Goal: Task Accomplishment & Management: Manage account settings

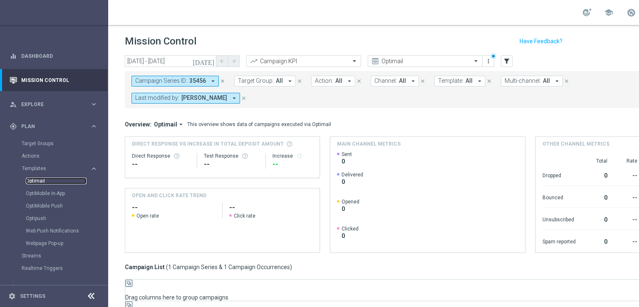
click at [36, 178] on link "Optimail" at bounding box center [56, 181] width 61 height 7
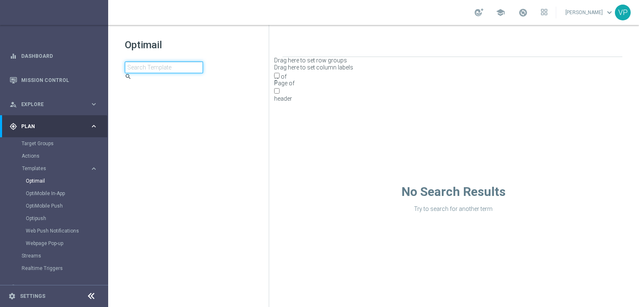
click at [203, 64] on input at bounding box center [164, 68] width 78 height 12
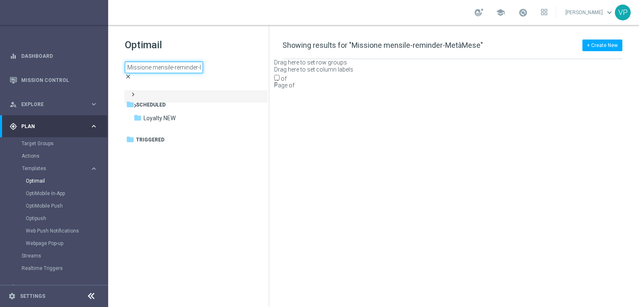
type input "Missione mensile-reminder-MetàMese"
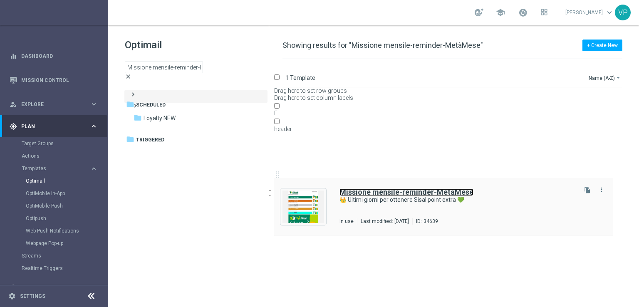
click at [417, 188] on b "Missione mensile-reminder-MetàMese" at bounding box center [407, 192] width 134 height 9
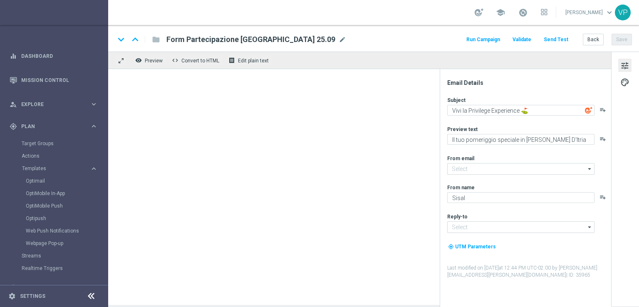
type input "[EMAIL_ADDRESS][DOMAIN_NAME]"
type textarea "👑 Ultimi giorni per ottenere Sisal point extra 💚"
type textarea "Tic-tac ⌚ le missioni We Sisal ti aspettano"
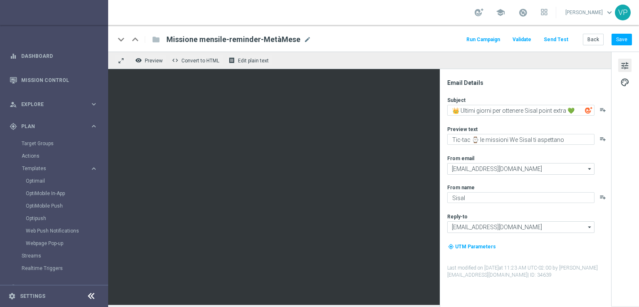
click at [527, 17] on link at bounding box center [523, 12] width 11 height 13
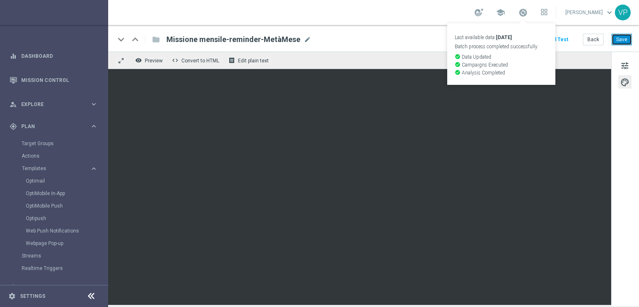
click at [627, 41] on button "Save" at bounding box center [622, 40] width 20 height 12
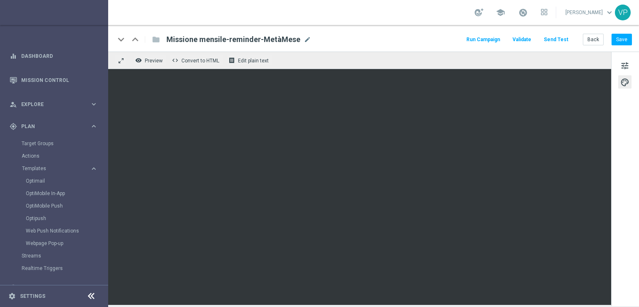
click at [499, 39] on button "Run Campaign" at bounding box center [483, 39] width 36 height 11
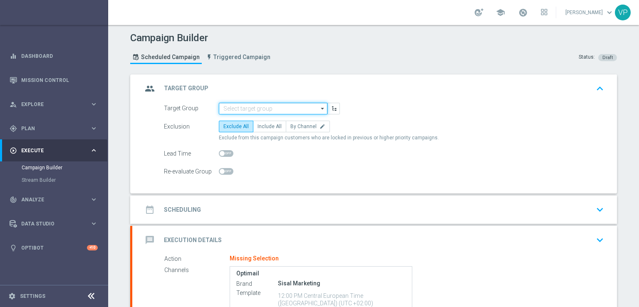
click at [286, 113] on input at bounding box center [273, 109] width 109 height 12
paste input "Missioni_loyalty_reminderSTL-optin"
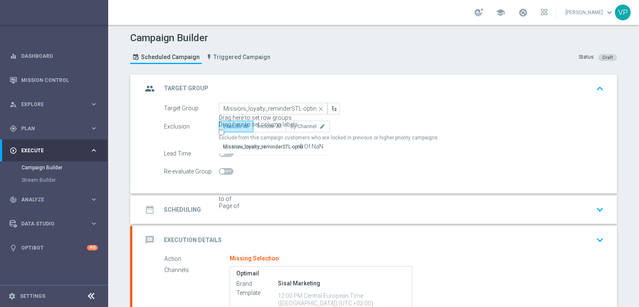
click at [289, 143] on div "Missioni_loyalty_reminderSTL-optin" at bounding box center [263, 146] width 80 height 7
type input "Missioni_loyalty_reminderSTL-optin"
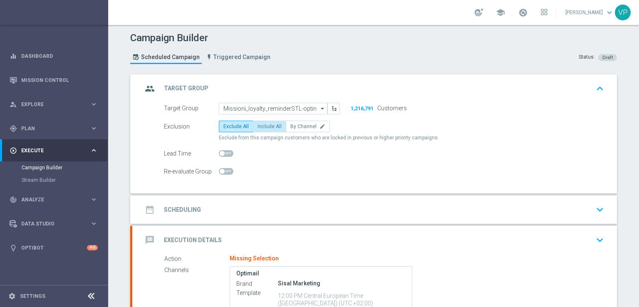
click at [253, 132] on label "Include All" at bounding box center [269, 127] width 33 height 12
click at [258, 131] on input "Include All" at bounding box center [260, 127] width 5 height 5
radio input "true"
drag, startPoint x: 395, startPoint y: 116, endPoint x: 365, endPoint y: 122, distance: 30.7
click at [365, 122] on form "Target Group Missioni_loyalty_reminderSTL-optin Missioni_loyalty_reminderSTL-op…" at bounding box center [384, 140] width 440 height 75
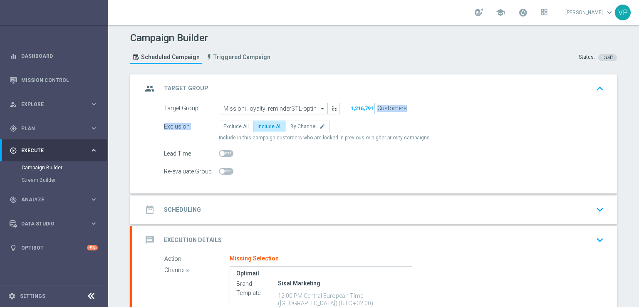
drag, startPoint x: 343, startPoint y: 112, endPoint x: 438, endPoint y: 137, distance: 97.7
click at [434, 136] on form "Target Group Missioni_loyalty_reminderSTL-optin Missioni_loyalty_reminderSTL-op…" at bounding box center [384, 140] width 440 height 75
click at [425, 183] on div "Target Group Missioni_loyalty_reminderSTL-optin Missioni_loyalty_reminderSTL-op…" at bounding box center [374, 148] width 485 height 91
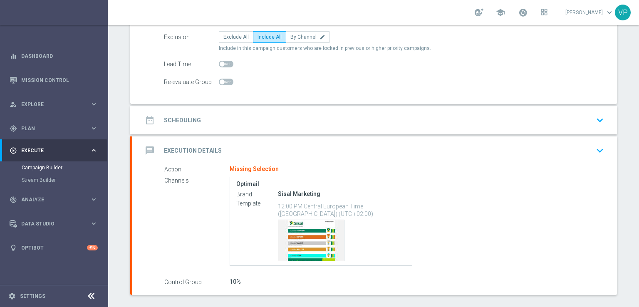
scroll to position [127, 0]
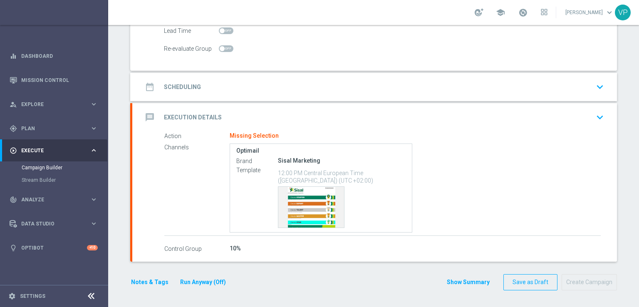
click at [594, 90] on icon "keyboard_arrow_down" at bounding box center [600, 87] width 12 height 12
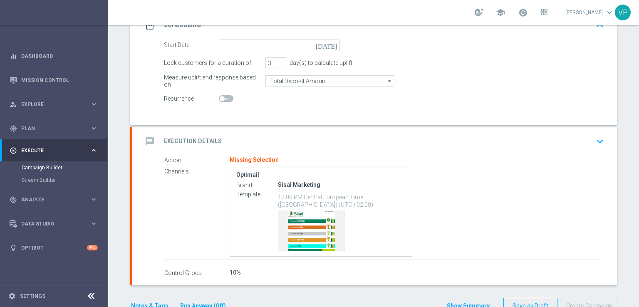
scroll to position [126, 0]
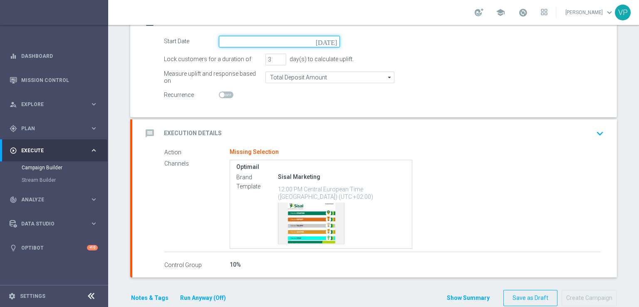
click at [290, 47] on input at bounding box center [279, 42] width 121 height 12
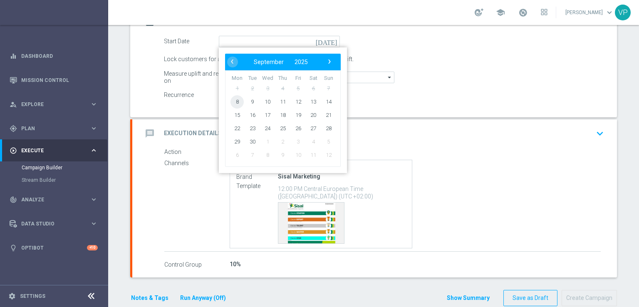
click at [234, 108] on span "8" at bounding box center [237, 101] width 13 height 13
type input "[DATE]"
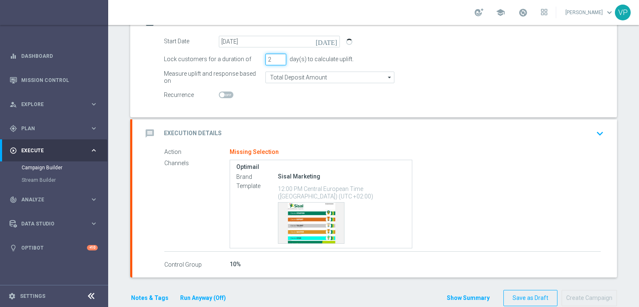
click at [278, 65] on input "2" at bounding box center [276, 60] width 21 height 12
type input "1"
click at [278, 65] on input "1" at bounding box center [276, 60] width 21 height 12
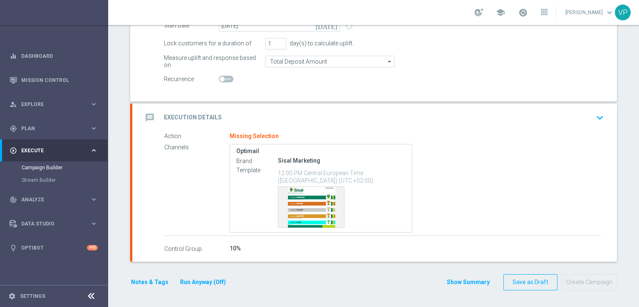
click at [595, 119] on icon "keyboard_arrow_down" at bounding box center [600, 118] width 12 height 12
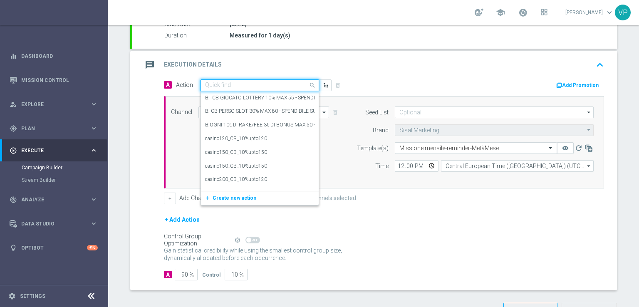
click at [275, 89] on input "text" at bounding box center [251, 85] width 93 height 7
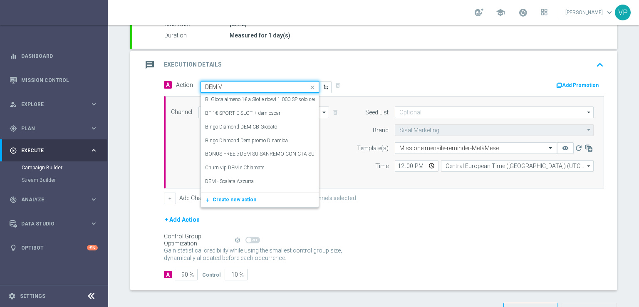
type input "DEM VI"
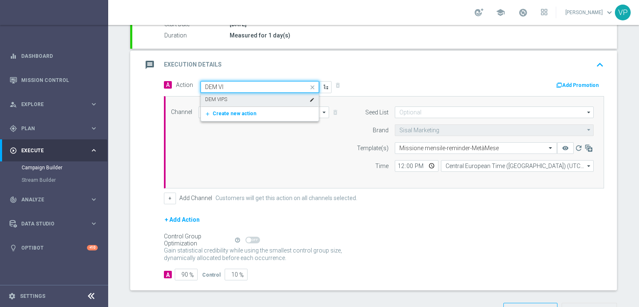
click at [252, 107] on div "DEM VIPS edit" at bounding box center [259, 100] width 109 height 14
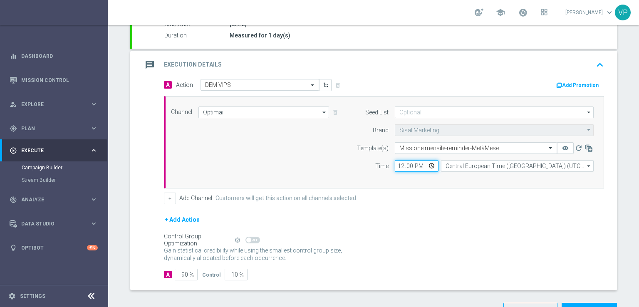
click at [426, 172] on input "12:00" at bounding box center [417, 166] width 44 height 12
click at [398, 171] on form "Template(s) Select template Missione mensile-reminder-MetàMese remove_red_eye r…" at bounding box center [473, 157] width 241 height 30
click at [401, 172] on input "12:00" at bounding box center [417, 166] width 44 height 12
type input "20:30"
click at [403, 236] on div "+ Add Action" at bounding box center [384, 225] width 440 height 21
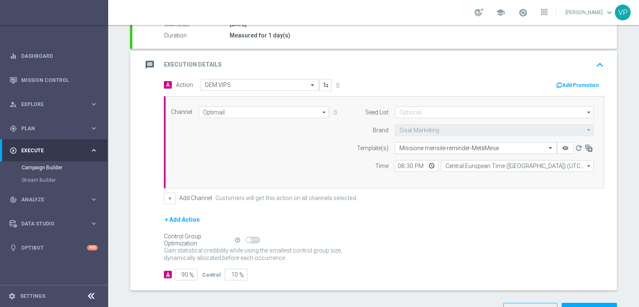
scroll to position [182, 0]
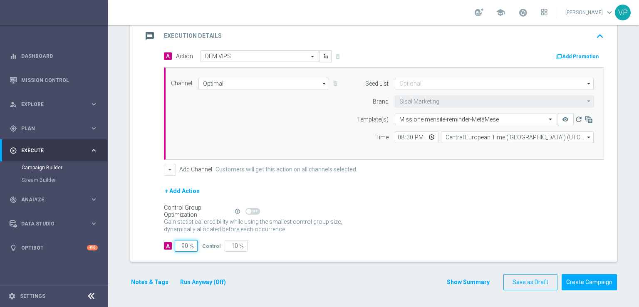
click at [181, 247] on input "90" at bounding box center [186, 246] width 23 height 12
type input "10"
type input "90"
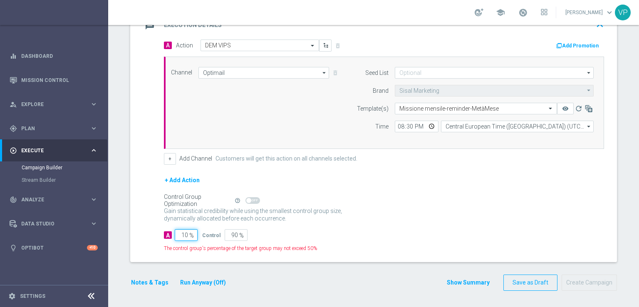
type input "100"
type input "0"
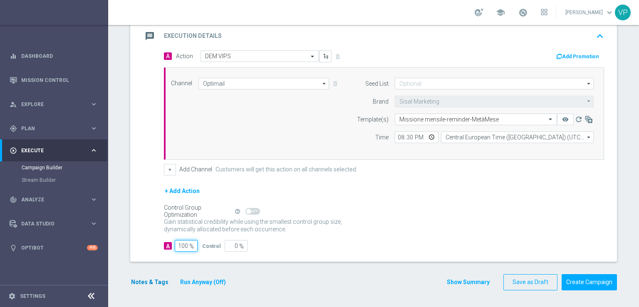
type input "100"
click at [145, 283] on button "Notes & Tags" at bounding box center [149, 282] width 39 height 10
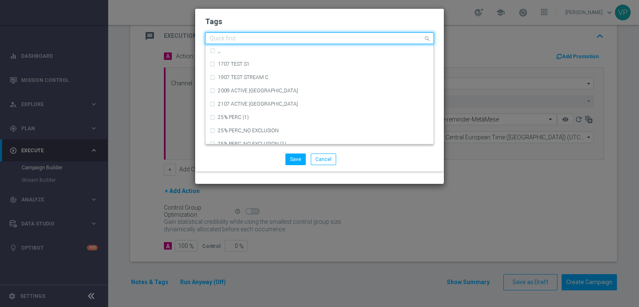
click at [319, 44] on div at bounding box center [316, 39] width 215 height 8
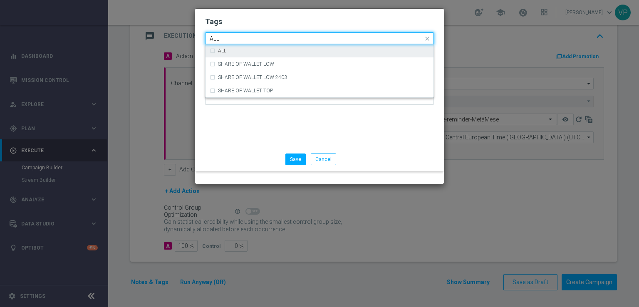
click at [321, 53] on div "ALL" at bounding box center [323, 50] width 211 height 5
type input "ALL"
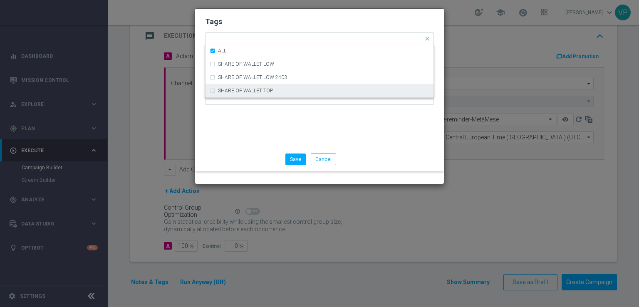
click at [322, 147] on div "Tags Quick find × ALL ALL SHARE OF WALLET LOW SHARE OF WALLET LOW 2403 SHARE OF…" at bounding box center [319, 78] width 249 height 139
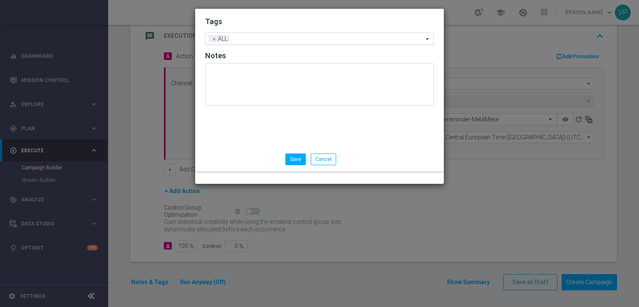
click at [334, 43] on input "text" at bounding box center [328, 39] width 190 height 7
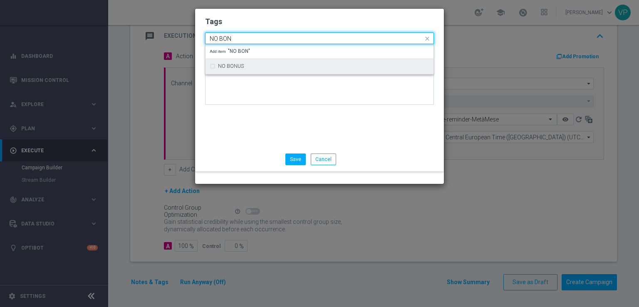
click at [297, 73] on div "NO BONUS" at bounding box center [320, 66] width 220 height 13
type input "NO BON"
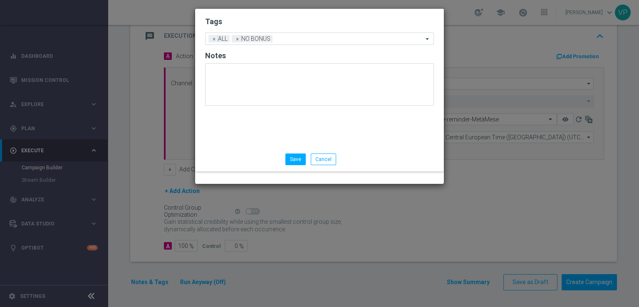
click at [296, 147] on div "Tags Add a new tag × ALL × NO BONUS Notes" at bounding box center [319, 78] width 249 height 139
click at [412, 147] on div "Tags Add a new tag × ALL × NO BONUS Notes" at bounding box center [319, 78] width 249 height 139
click at [315, 43] on input "text" at bounding box center [349, 39] width 147 height 7
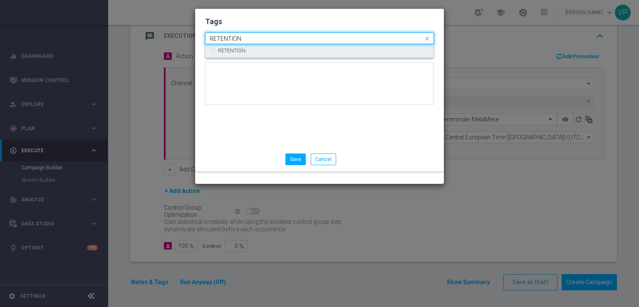
click at [314, 57] on div "RETENTION" at bounding box center [320, 50] width 220 height 13
type input "RETENTION"
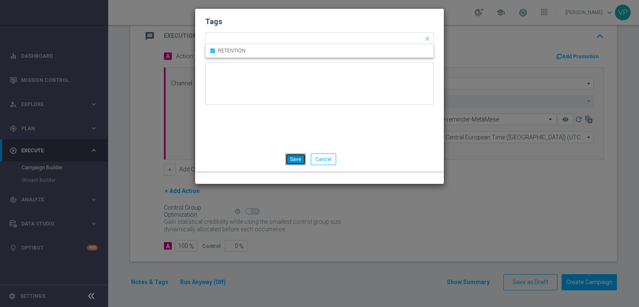
click at [306, 165] on button "Save" at bounding box center [296, 160] width 20 height 12
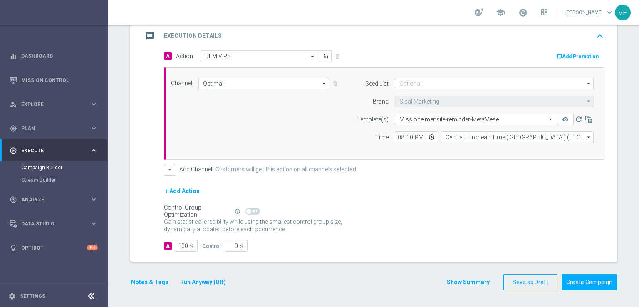
click at [364, 233] on div "Gain statistical credibility while using the smallest control group size, dynam…" at bounding box center [384, 226] width 440 height 20
click at [216, 278] on button "Run Anyway (Off)" at bounding box center [202, 282] width 47 height 10
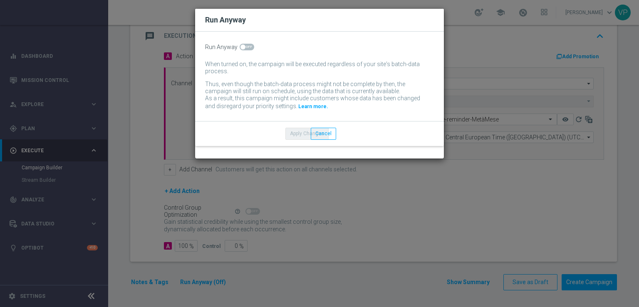
click at [245, 50] on span at bounding box center [247, 47] width 15 height 7
click at [245, 50] on input "checkbox" at bounding box center [247, 47] width 15 height 7
checkbox input "true"
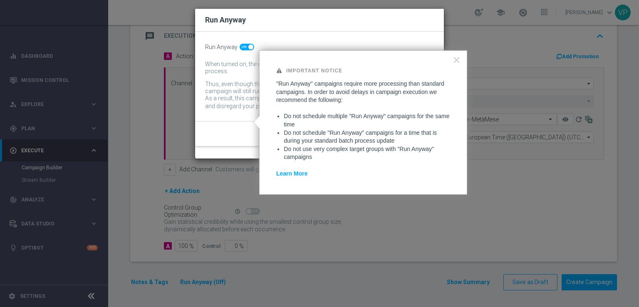
click at [329, 139] on button "Apply Changes" at bounding box center [307, 134] width 43 height 12
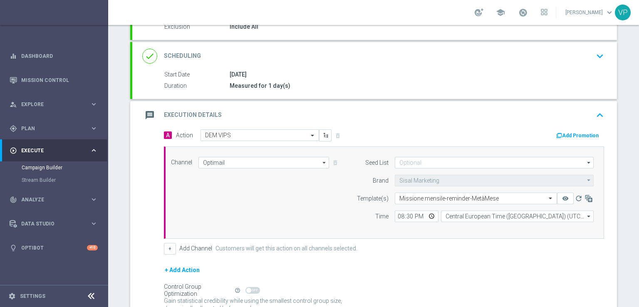
scroll to position [112, 0]
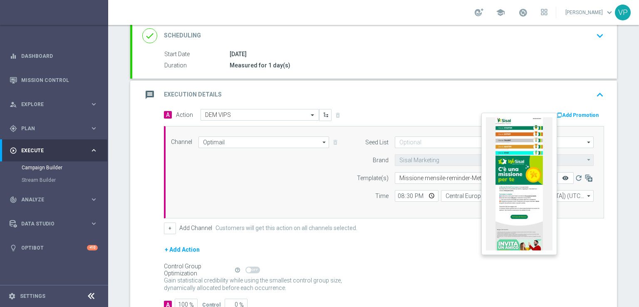
click at [565, 182] on icon "remove_red_eye" at bounding box center [565, 178] width 7 height 7
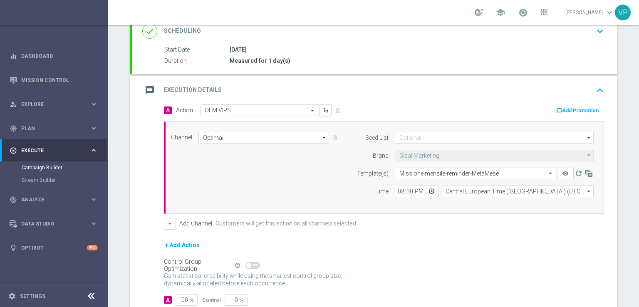
scroll to position [182, 0]
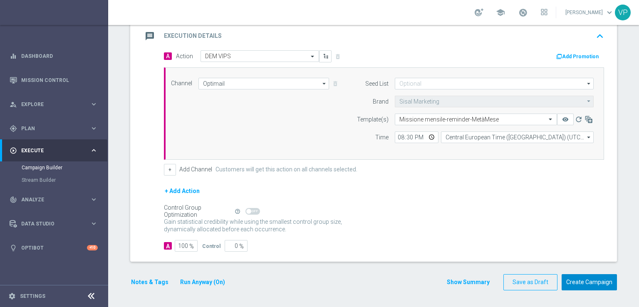
click at [591, 287] on button "Create Campaign" at bounding box center [589, 282] width 55 height 16
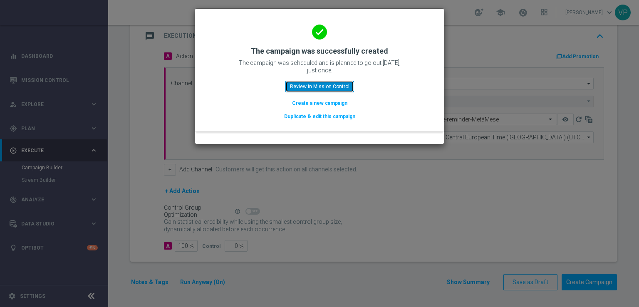
click at [331, 92] on button "Review in Mission Control" at bounding box center [320, 87] width 69 height 12
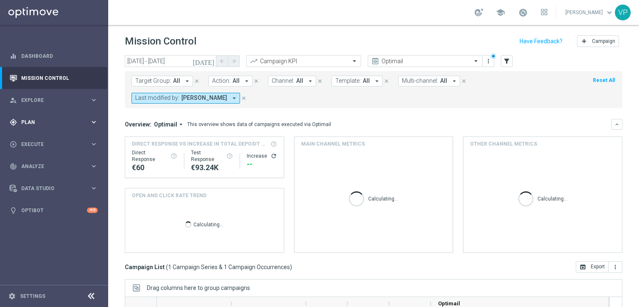
click at [90, 127] on div "gps_fixed Plan keyboard_arrow_right" at bounding box center [53, 122] width 107 height 22
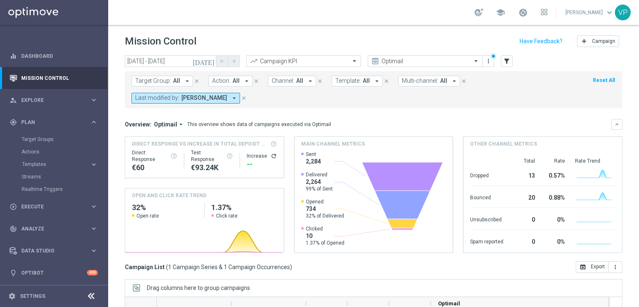
click at [564, 112] on mini-dashboard "Overview: Optimail arrow_drop_down This overview shows data of campaigns execut…" at bounding box center [374, 184] width 498 height 153
click at [44, 159] on accordion "Templates keyboard_arrow_right Optimail OptiMobile In-App OptiMobile Push Optip…" at bounding box center [65, 164] width 86 height 12
click at [45, 162] on button "Templates keyboard_arrow_right" at bounding box center [60, 164] width 77 height 7
click at [37, 179] on link "Optimail" at bounding box center [56, 177] width 61 height 7
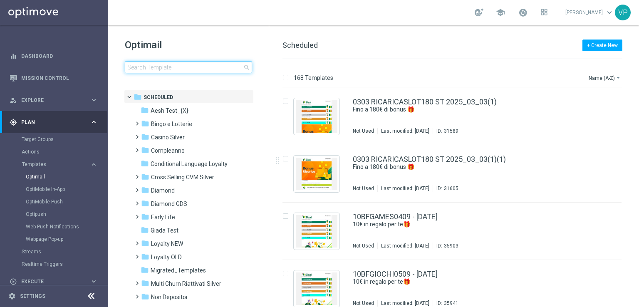
click at [198, 70] on input at bounding box center [188, 68] width 127 height 12
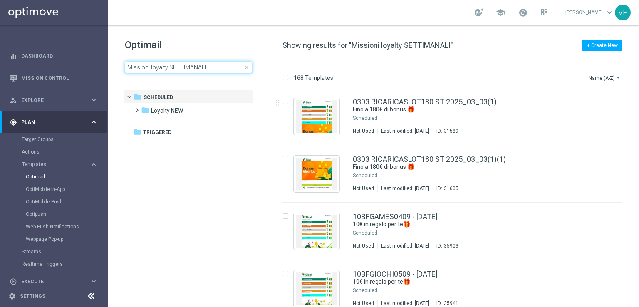
type input "Missioni loyalty SETTIMANALI"
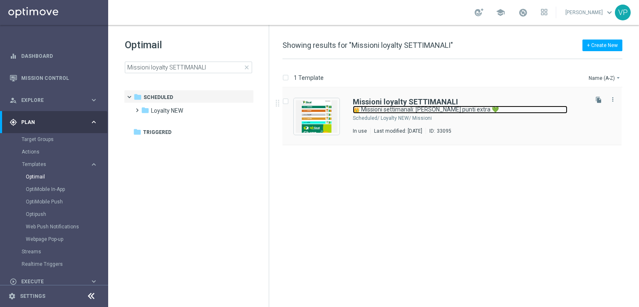
click at [427, 112] on link "👑 Missioni settimanali: [PERSON_NAME] punti extra 💚" at bounding box center [460, 110] width 215 height 8
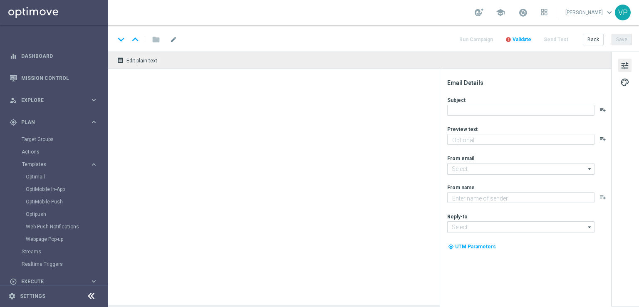
type textarea "Scopri le missioni We Sisal pensate per te"
type input "[EMAIL_ADDRESS][DOMAIN_NAME]"
type textarea "Sisal"
type input "[EMAIL_ADDRESS][DOMAIN_NAME]"
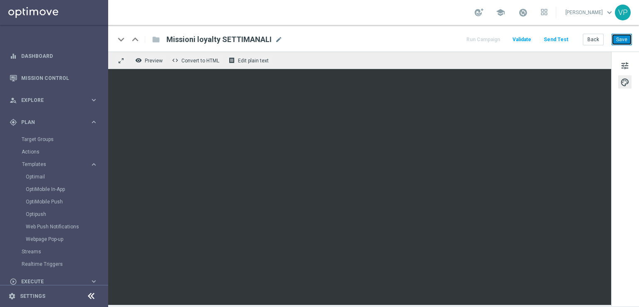
click at [624, 40] on button "Save" at bounding box center [622, 40] width 20 height 12
click at [623, 135] on div "tune palette" at bounding box center [626, 179] width 28 height 255
click at [502, 42] on button "Run Campaign" at bounding box center [483, 39] width 36 height 11
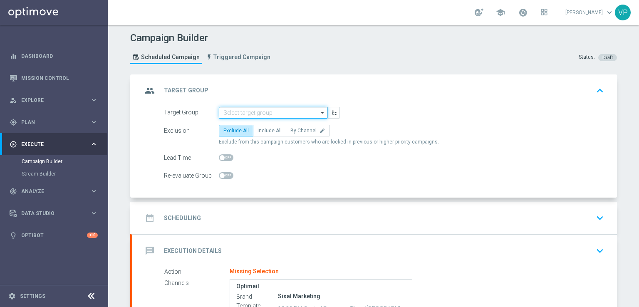
click at [303, 109] on input at bounding box center [273, 113] width 109 height 12
paste input "Missioni_loyalty_settimanali"
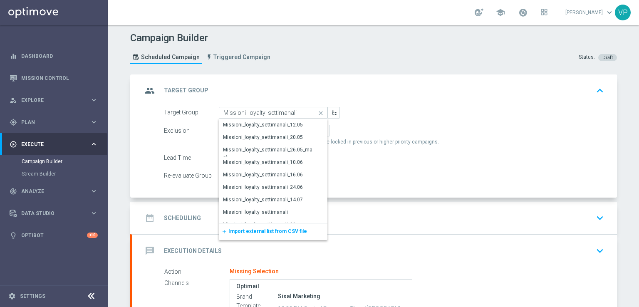
scroll to position [40, 0]
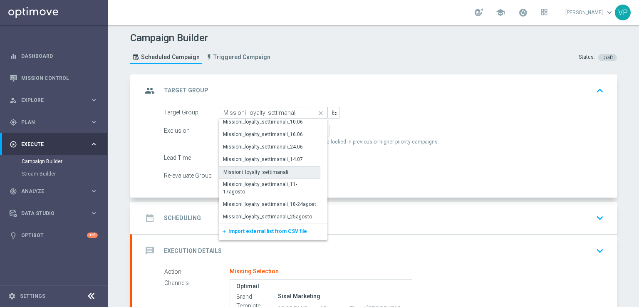
click at [285, 173] on div "Missioni_loyalty_settimanali" at bounding box center [270, 172] width 102 height 12
type input "Missioni_loyalty_settimanali"
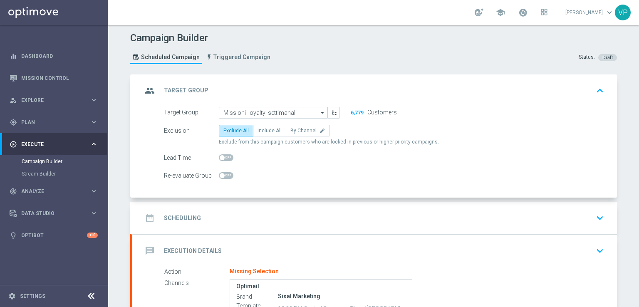
drag, startPoint x: 356, startPoint y: 112, endPoint x: 383, endPoint y: 114, distance: 27.1
click at [383, 114] on div "6,779 Customers" at bounding box center [374, 112] width 57 height 11
drag, startPoint x: 402, startPoint y: 112, endPoint x: 346, endPoint y: 112, distance: 56.6
click at [346, 112] on div "Target Group Missioni_loyalty_settimanali Missioni_loyalty_settimanali arrow_dr…" at bounding box center [384, 113] width 453 height 12
click at [430, 183] on div "Target Group Missioni_loyalty_settimanali Missioni_loyalty_settimanali arrow_dr…" at bounding box center [374, 152] width 485 height 91
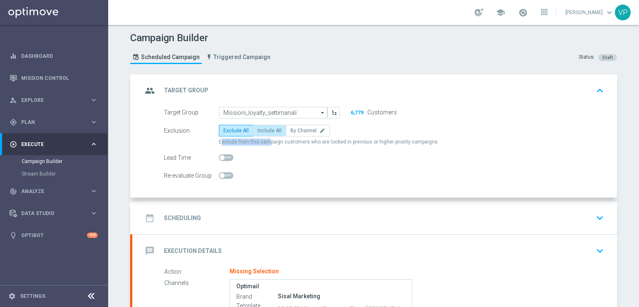
drag, startPoint x: 262, startPoint y: 137, endPoint x: 261, endPoint y: 129, distance: 8.0
click at [261, 129] on div "Exclusion Exclude All Include All By Channel edit Exclude from this campaign cu…" at bounding box center [384, 135] width 440 height 21
click at [261, 129] on span "Include All" at bounding box center [270, 131] width 24 height 6
click at [261, 129] on input "Include All" at bounding box center [260, 131] width 5 height 5
radio input "true"
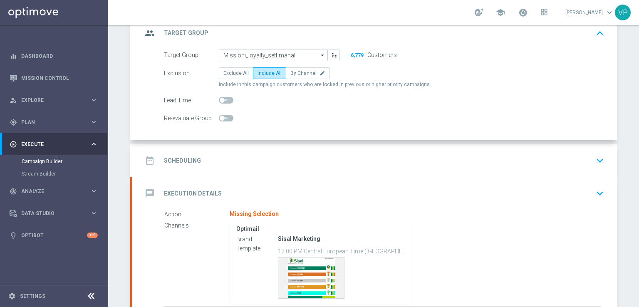
scroll to position [57, 0]
click at [584, 164] on div "date_range Scheduling keyboard_arrow_down" at bounding box center [374, 162] width 465 height 16
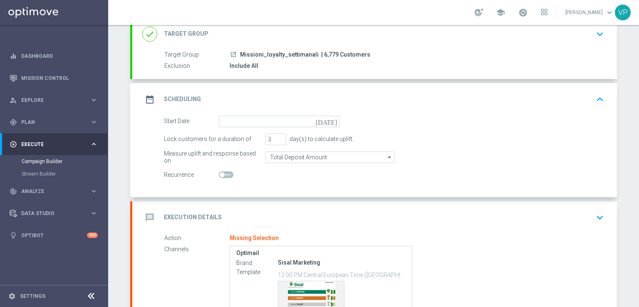
click at [332, 123] on icon "[DATE]" at bounding box center [328, 120] width 25 height 9
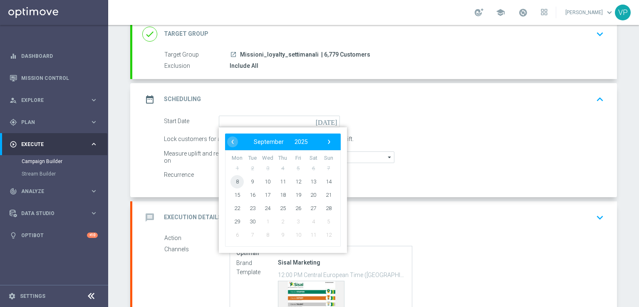
click at [235, 182] on span "8" at bounding box center [237, 181] width 13 height 13
type input "08 Sep 2025"
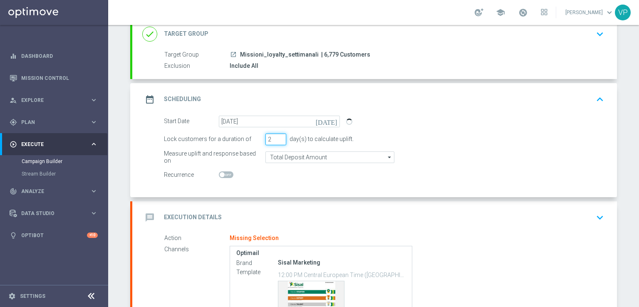
click at [278, 140] on input "2" at bounding box center [276, 140] width 21 height 12
type input "1"
click at [278, 139] on input "1" at bounding box center [276, 140] width 21 height 12
click at [386, 192] on div "Start Date 08 Sep 2025 today Lock customers for a duration of 1 day(s) to calcu…" at bounding box center [374, 157] width 485 height 82
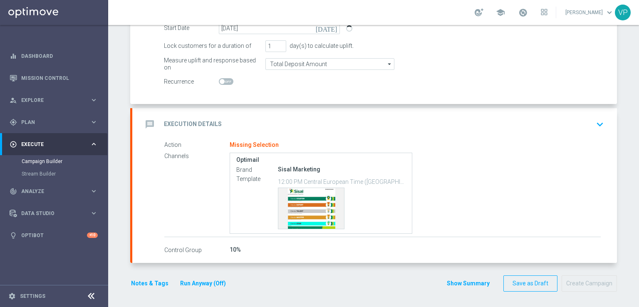
click at [589, 122] on div "message Execution Details keyboard_arrow_down" at bounding box center [374, 125] width 465 height 16
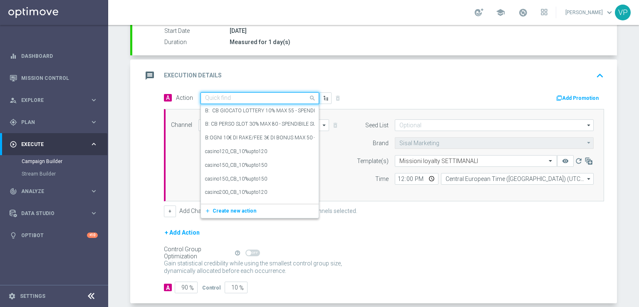
click at [242, 95] on input "text" at bounding box center [251, 98] width 93 height 7
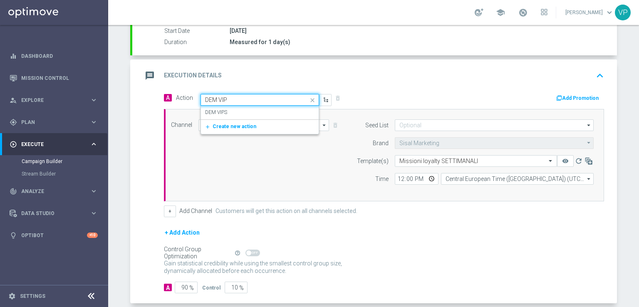
type input "DEM VIPS"
click at [244, 107] on div "DEM VIPS edit" at bounding box center [259, 113] width 109 height 14
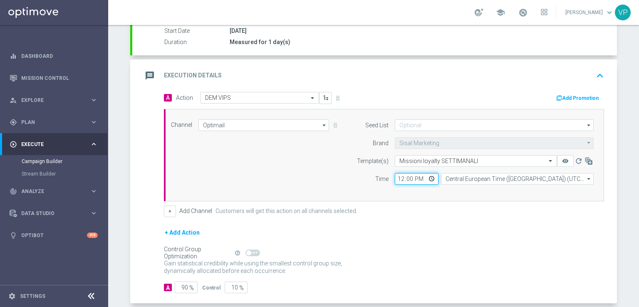
click at [428, 176] on input "12:00" at bounding box center [417, 179] width 44 height 12
click at [400, 177] on input "12:00" at bounding box center [417, 179] width 44 height 12
type input "20:15"
click at [528, 206] on div "+ Add Channel Customers will get this action on all channels selected." at bounding box center [384, 212] width 440 height 12
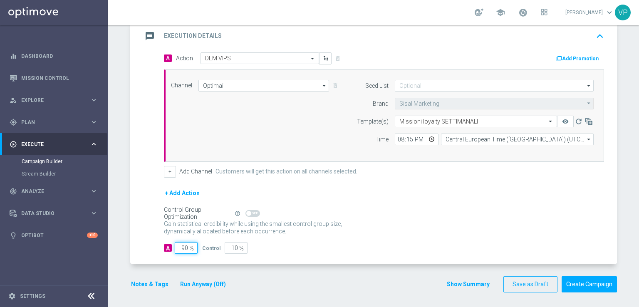
click at [183, 246] on input "90" at bounding box center [186, 248] width 23 height 12
type input "10"
type input "90"
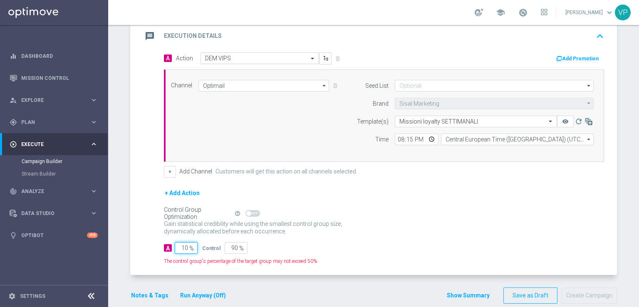
type input "100"
type input "0"
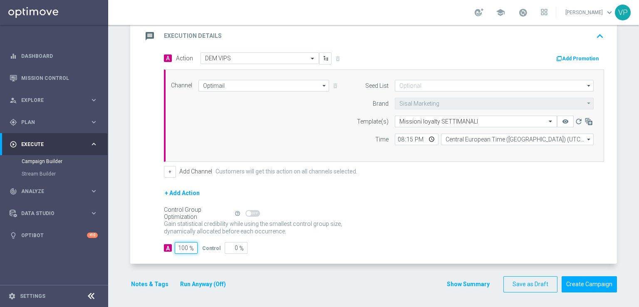
type input "100"
click at [559, 223] on div "Gain statistical credibility while using the smallest control group size, dynam…" at bounding box center [384, 228] width 440 height 20
click at [201, 285] on button "Run Anyway (Off)" at bounding box center [202, 284] width 47 height 10
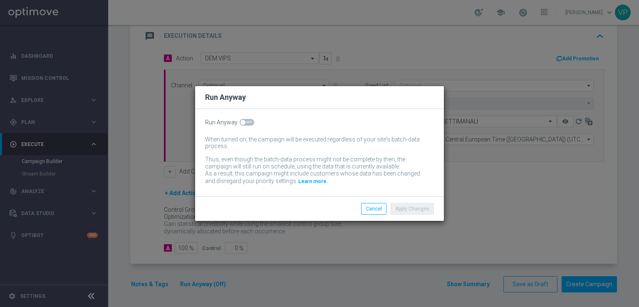
click at [249, 121] on span at bounding box center [247, 122] width 15 height 7
click at [249, 121] on input "checkbox" at bounding box center [247, 122] width 15 height 7
checkbox input "true"
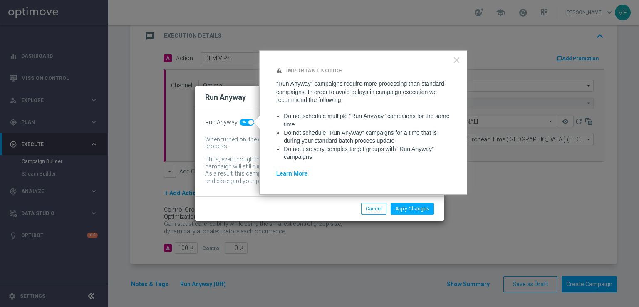
click at [407, 215] on div "Apply Changes Cancel" at bounding box center [319, 208] width 249 height 25
click at [411, 214] on button "Apply Changes" at bounding box center [412, 209] width 43 height 12
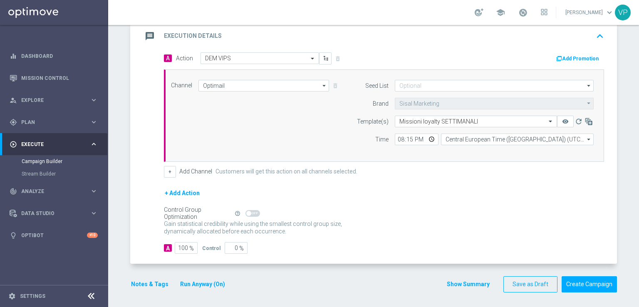
click at [148, 279] on button "Notes & Tags" at bounding box center [149, 284] width 39 height 10
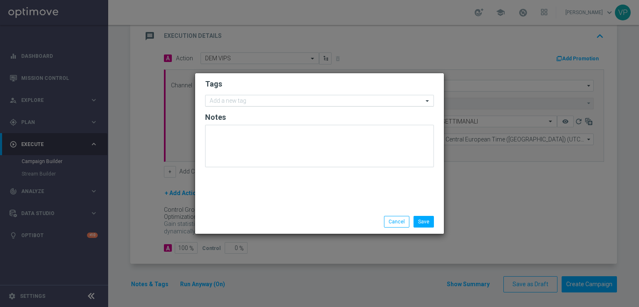
click at [321, 97] on div "Add a new tag" at bounding box center [315, 101] width 218 height 10
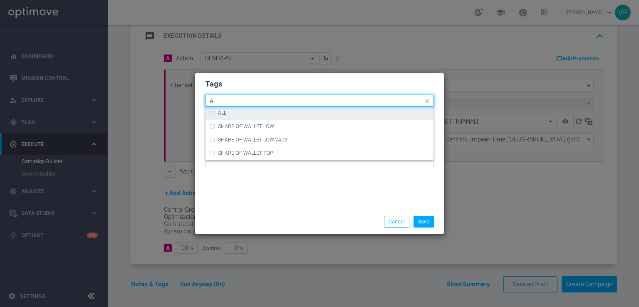
click at [310, 114] on div "ALL" at bounding box center [323, 113] width 211 height 5
type input "ALL"
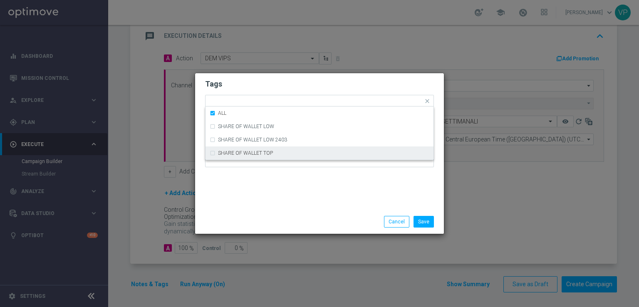
click at [311, 201] on div "Tags Quick find × ALL ALL SHARE OF WALLET LOW SHARE OF WALLET LOW 2403 SHARE OF…" at bounding box center [319, 141] width 249 height 137
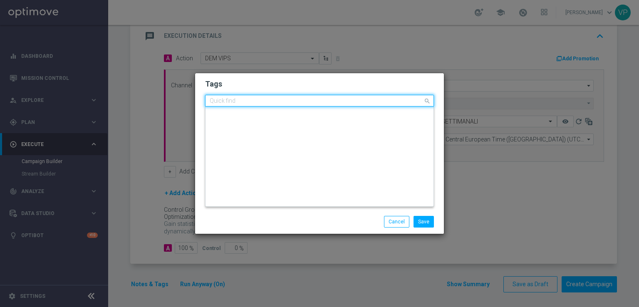
click at [343, 102] on input "text" at bounding box center [317, 101] width 214 height 7
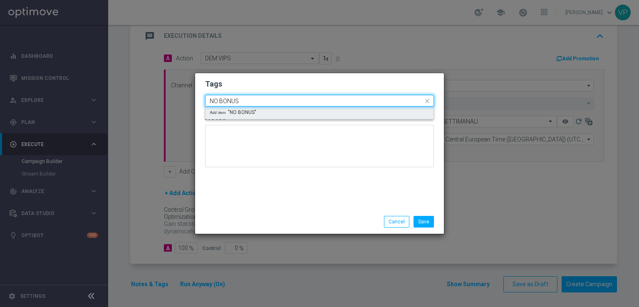
click at [353, 112] on div "Add item "NO BONUS"" at bounding box center [320, 113] width 228 height 12
type input "NO BONUS"
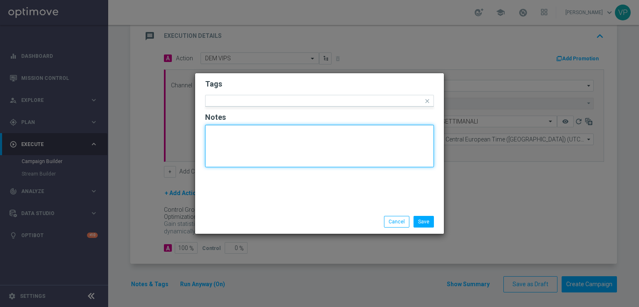
click at [329, 163] on textarea at bounding box center [319, 146] width 229 height 42
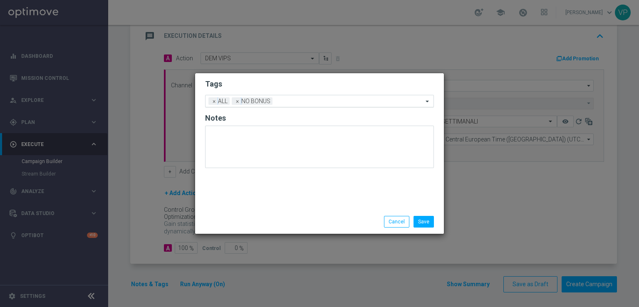
click at [330, 102] on input "text" at bounding box center [349, 101] width 147 height 7
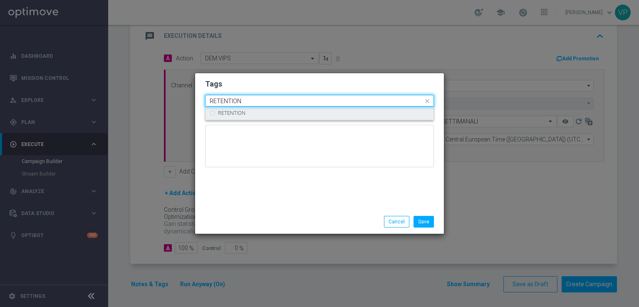
click at [324, 109] on div "RETENTION" at bounding box center [320, 113] width 220 height 13
type input "RETENTION"
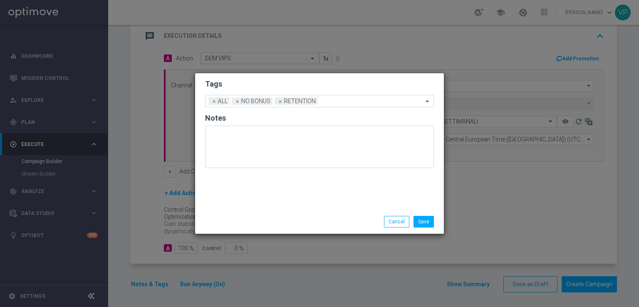
click at [340, 201] on div "Tags Add a new tag × ALL × NO BONUS × RETENTION Notes" at bounding box center [319, 141] width 249 height 137
click at [430, 222] on button "Save" at bounding box center [424, 222] width 20 height 12
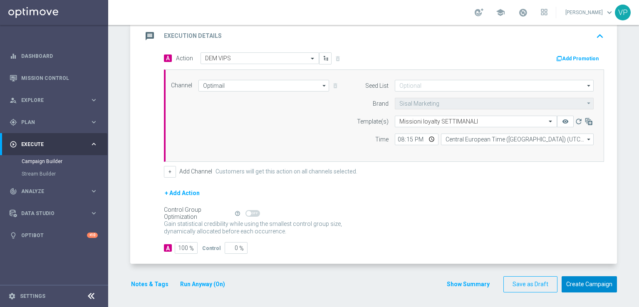
click at [588, 285] on button "Create Campaign" at bounding box center [589, 284] width 55 height 16
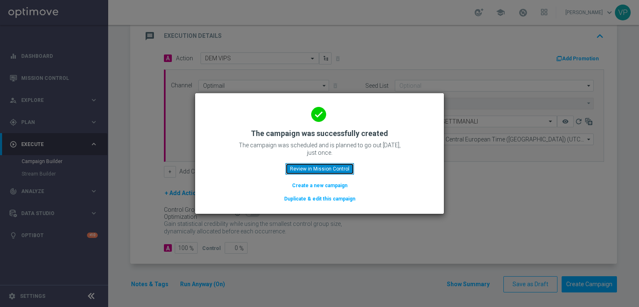
click at [345, 168] on button "Review in Mission Control" at bounding box center [320, 169] width 69 height 12
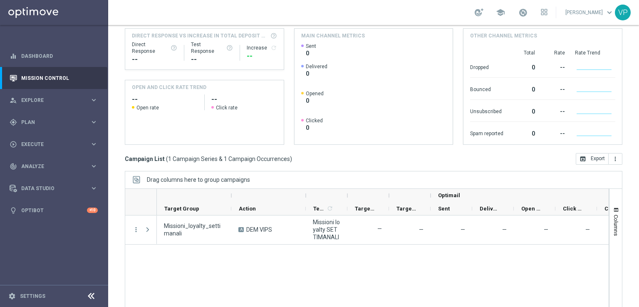
scroll to position [126, 0]
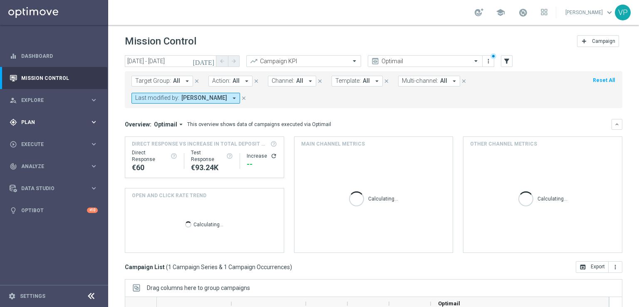
click at [60, 115] on div "gps_fixed Plan keyboard_arrow_right" at bounding box center [53, 122] width 107 height 22
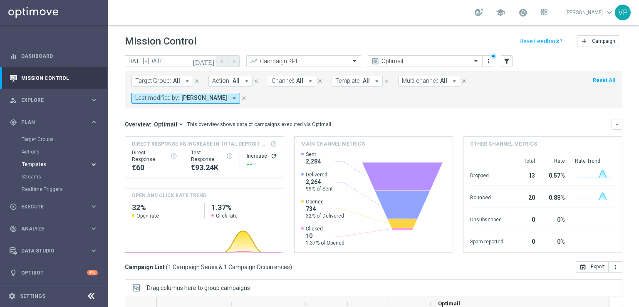
click at [40, 164] on span "Templates" at bounding box center [52, 164] width 60 height 5
click at [212, 61] on icon "[DATE]" at bounding box center [204, 60] width 22 height 7
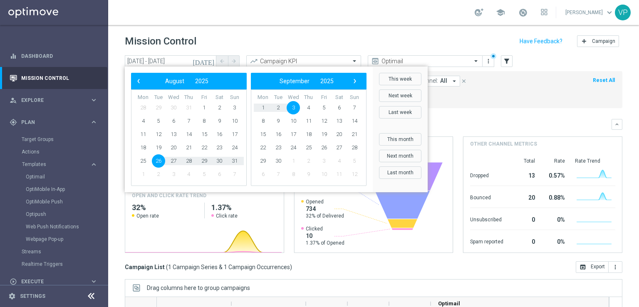
click at [295, 108] on span "3" at bounding box center [293, 107] width 13 height 13
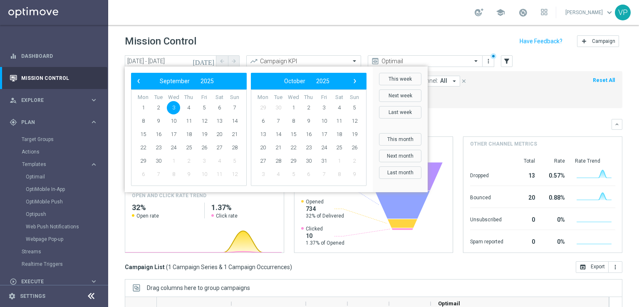
click at [173, 106] on span "3" at bounding box center [173, 107] width 13 height 13
type input "03 Sep 2025 - 03 Sep 2025"
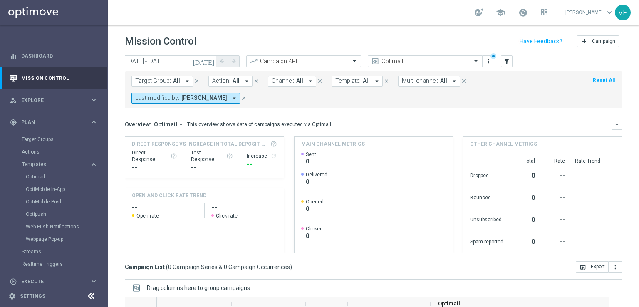
click at [231, 97] on icon "arrow_drop_down" at bounding box center [234, 97] width 7 height 7
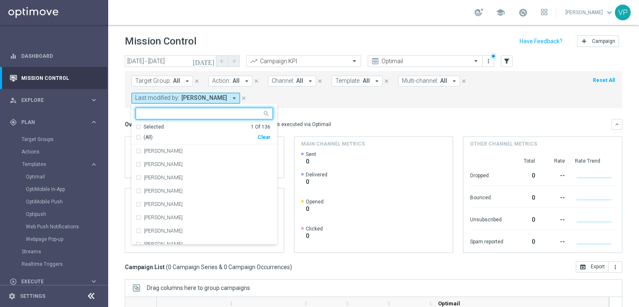
click at [191, 115] on input "text" at bounding box center [201, 113] width 122 height 7
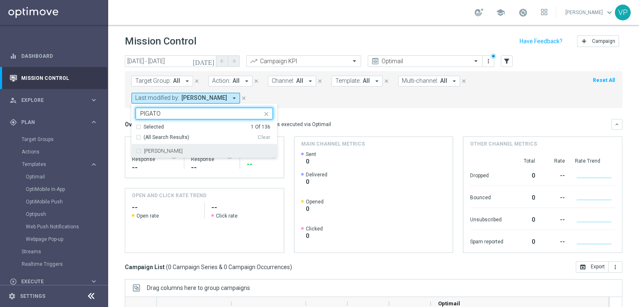
click at [185, 147] on div "Chiara Pigato" at bounding box center [204, 150] width 137 height 13
type input "PIGATO"
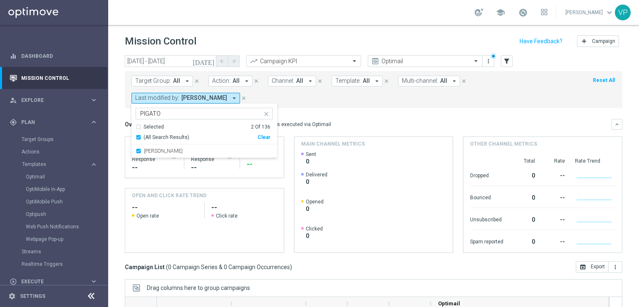
click at [442, 117] on mini-dashboard "Overview: Optimail arrow_drop_down This overview shows data of campaigns execut…" at bounding box center [374, 184] width 498 height 153
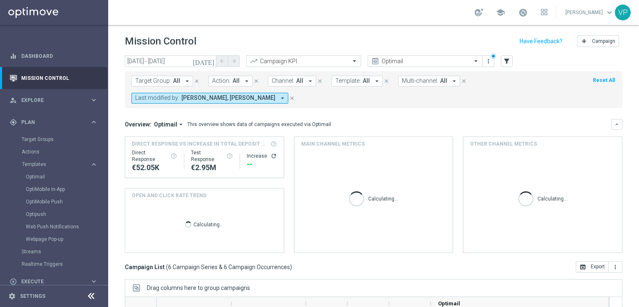
click at [279, 99] on icon "arrow_drop_down" at bounding box center [282, 97] width 7 height 7
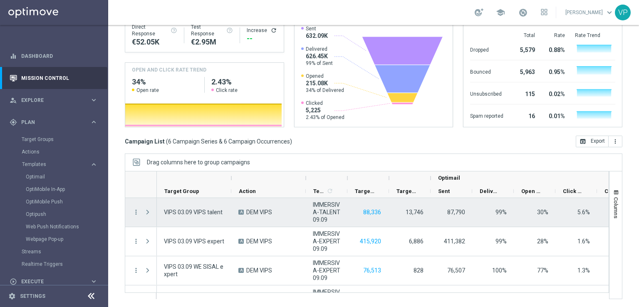
click at [148, 211] on span at bounding box center [147, 212] width 7 height 7
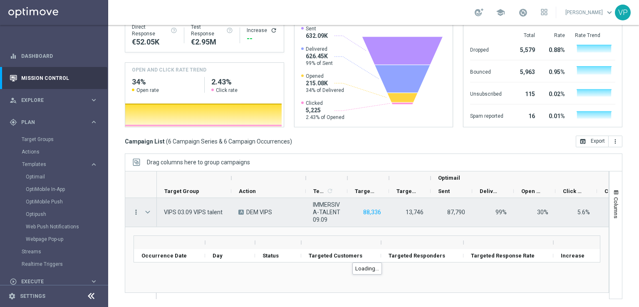
click at [134, 210] on icon "more_vert" at bounding box center [135, 212] width 7 height 7
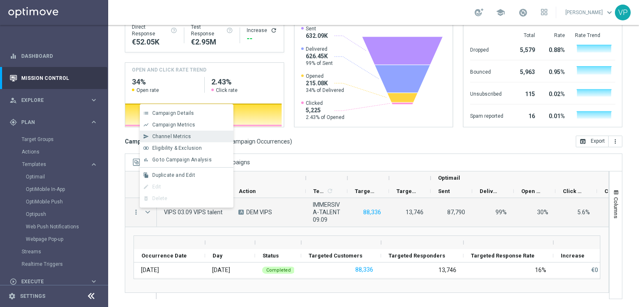
click at [184, 137] on span "Channel Metrics" at bounding box center [171, 137] width 39 height 6
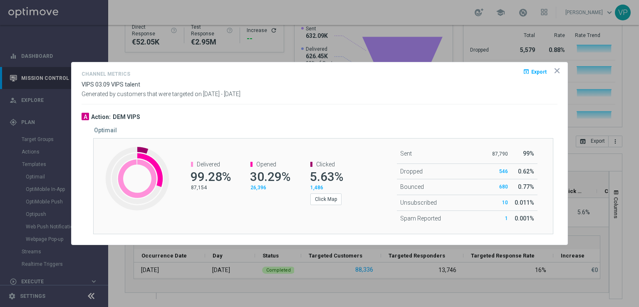
click at [536, 70] on span "Export" at bounding box center [539, 72] width 15 height 6
click at [556, 68] on icon "icon" at bounding box center [557, 71] width 8 height 8
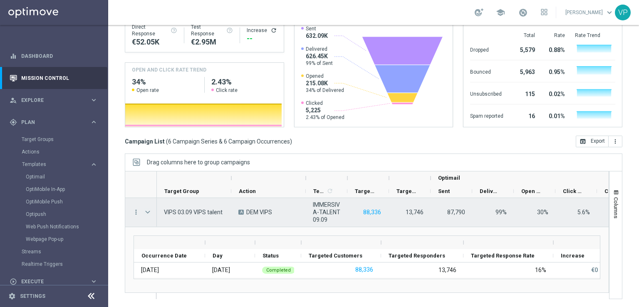
click at [149, 210] on span "Press SPACE to select this row." at bounding box center [147, 212] width 7 height 7
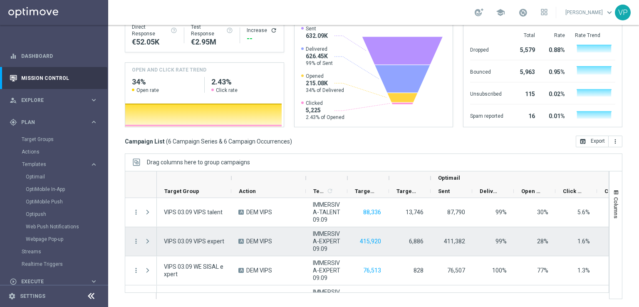
click at [147, 239] on span at bounding box center [147, 241] width 7 height 7
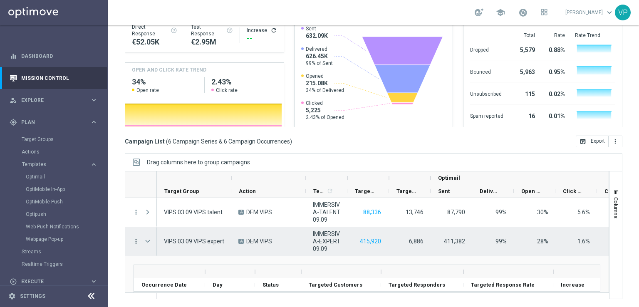
click at [134, 241] on icon "more_vert" at bounding box center [135, 241] width 7 height 7
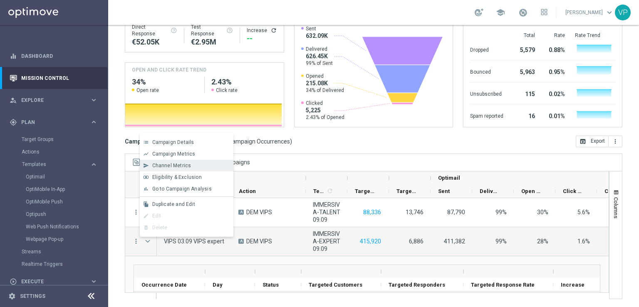
click at [201, 164] on div "Channel Metrics" at bounding box center [190, 166] width 77 height 6
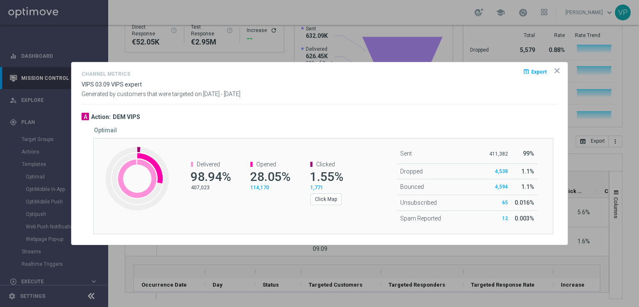
click at [539, 74] on span "Export" at bounding box center [539, 72] width 15 height 6
click at [457, 108] on opti-dialog-container "Channel Metrics open_in_browser Export VIPS 03.09 VIPS expert Generated by cust…" at bounding box center [320, 153] width 496 height 182
click at [557, 71] on icon "icon" at bounding box center [557, 71] width 4 height 4
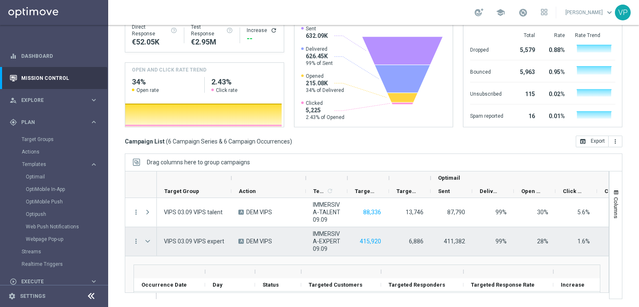
click at [147, 242] on span "Press SPACE to select this row." at bounding box center [147, 241] width 7 height 7
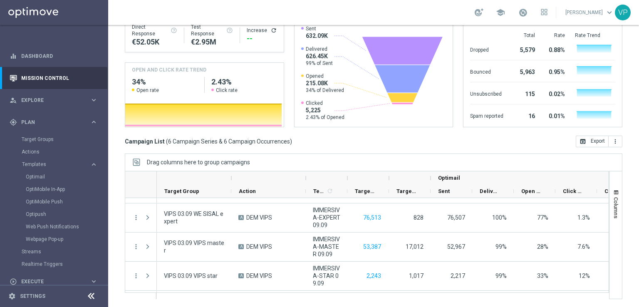
scroll to position [54, 0]
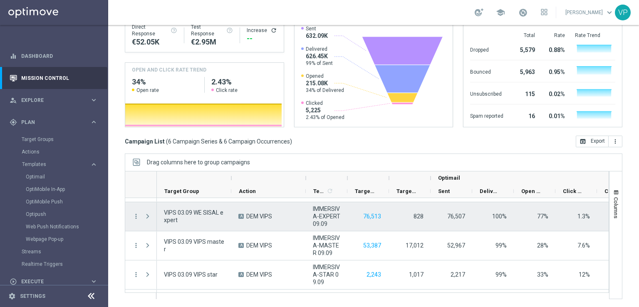
click at [147, 214] on span at bounding box center [147, 216] width 7 height 7
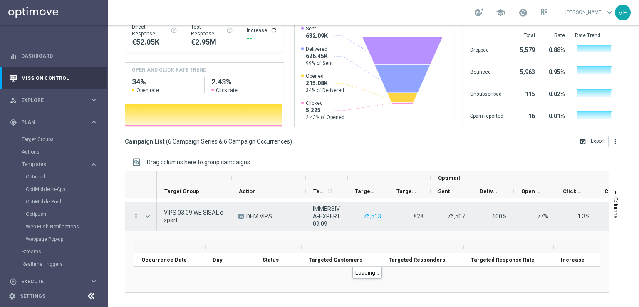
click at [137, 218] on icon "more_vert" at bounding box center [135, 216] width 7 height 7
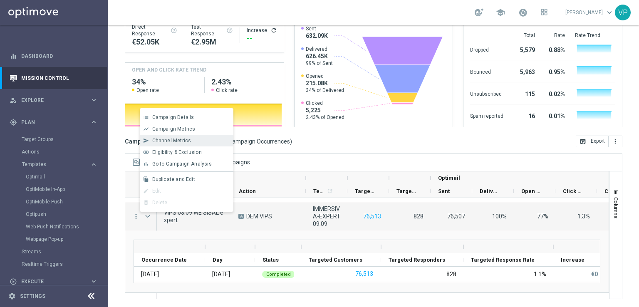
click at [190, 142] on div "Channel Metrics" at bounding box center [190, 141] width 77 height 6
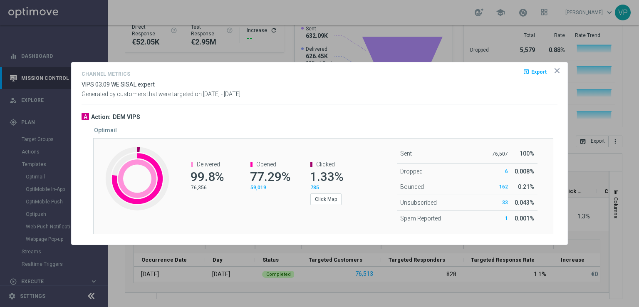
click at [540, 71] on span "Export" at bounding box center [539, 72] width 15 height 6
click at [403, 101] on div "Channel Metrics open_in_browser Export VIPS 03.09 WE SISAL expert Generated by …" at bounding box center [320, 86] width 476 height 35
click at [559, 71] on icon "icon" at bounding box center [557, 71] width 8 height 8
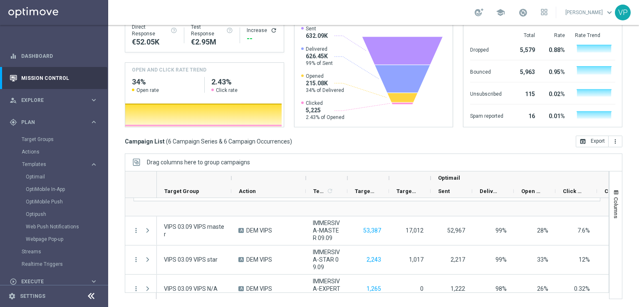
scroll to position [147, 0]
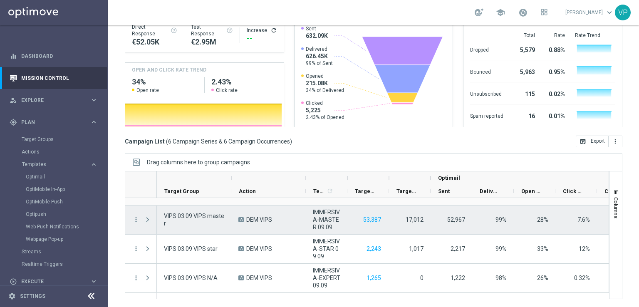
click at [147, 216] on span at bounding box center [147, 219] width 7 height 7
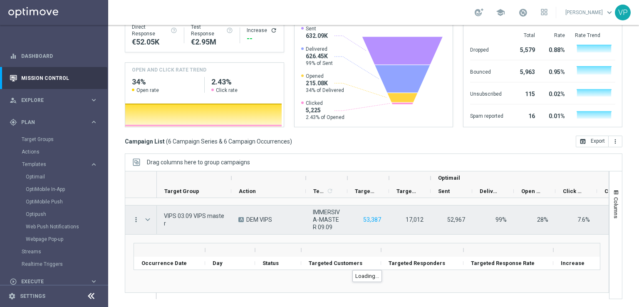
click at [137, 217] on icon "more_vert" at bounding box center [135, 219] width 7 height 7
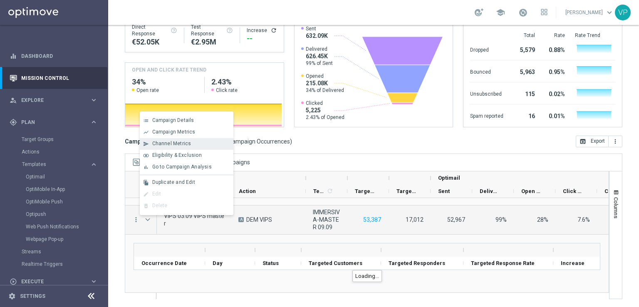
click at [183, 142] on span "Channel Metrics" at bounding box center [171, 144] width 39 height 6
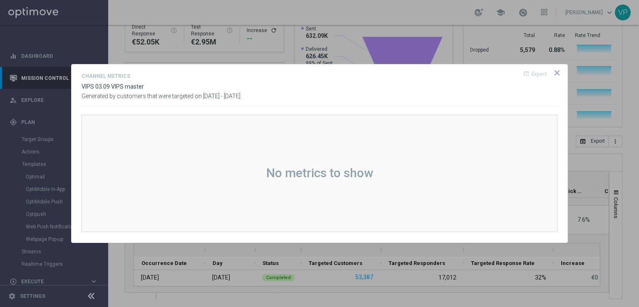
click at [560, 73] on icon "icon" at bounding box center [557, 73] width 8 height 8
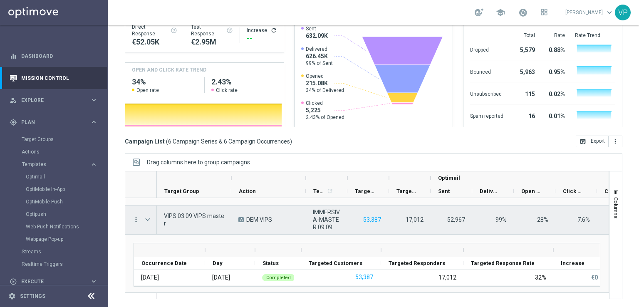
click at [135, 217] on icon "more_vert" at bounding box center [135, 219] width 7 height 7
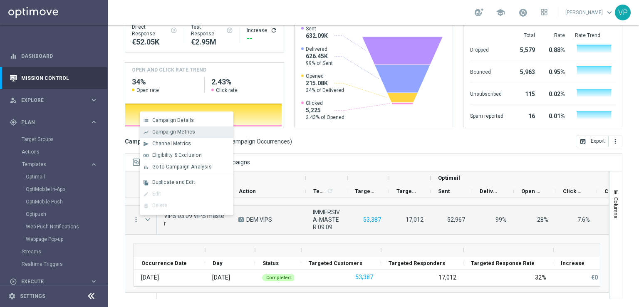
click at [184, 135] on div "show_chart Campaign Metrics" at bounding box center [187, 133] width 94 height 12
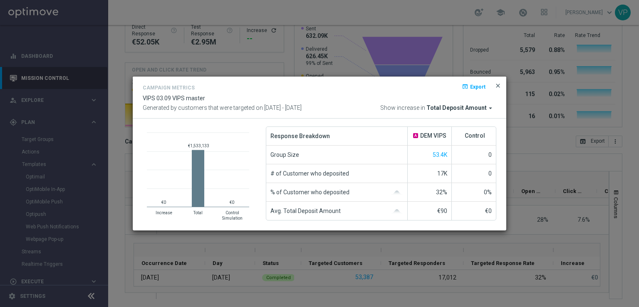
click at [500, 85] on span "close" at bounding box center [498, 85] width 7 height 7
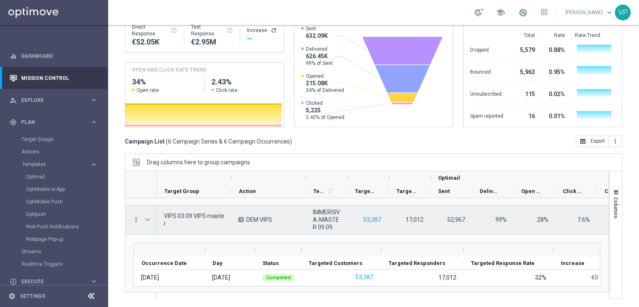
click at [136, 220] on icon "more_vert" at bounding box center [135, 219] width 7 height 7
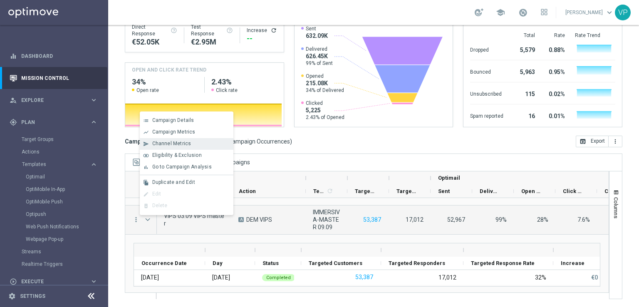
click at [206, 147] on div "send Channel Metrics" at bounding box center [187, 144] width 94 height 12
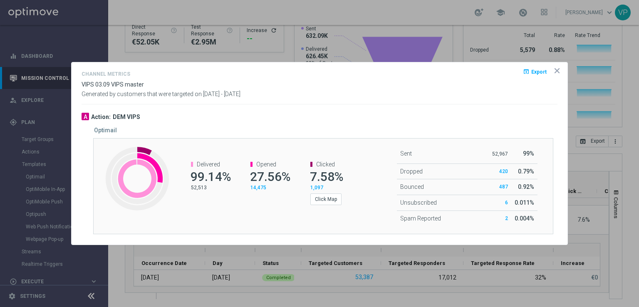
click at [538, 76] on button "open_in_browser Export" at bounding box center [534, 72] width 25 height 10
click at [405, 95] on div "Generated by customers that were targeted on 03 Sep 2025 - 03 Sep 2025" at bounding box center [319, 94] width 489 height 7
click at [558, 73] on icon "icon" at bounding box center [557, 71] width 8 height 8
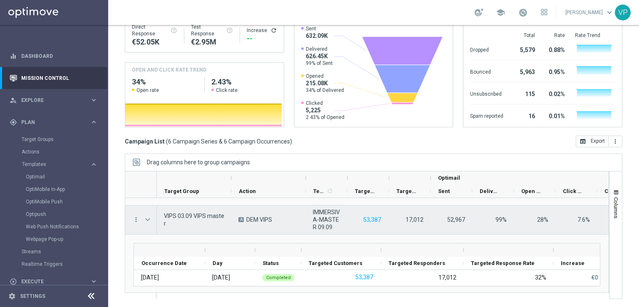
click at [146, 216] on span "Press SPACE to select this row." at bounding box center [147, 219] width 7 height 7
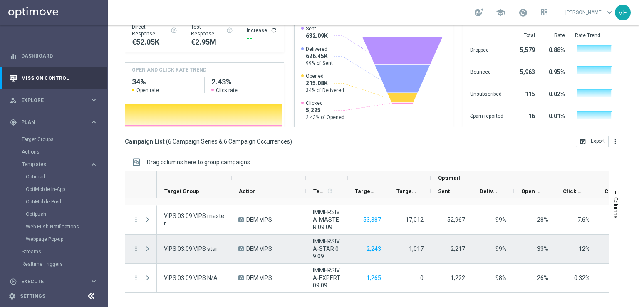
click at [138, 250] on icon "more_vert" at bounding box center [135, 248] width 7 height 7
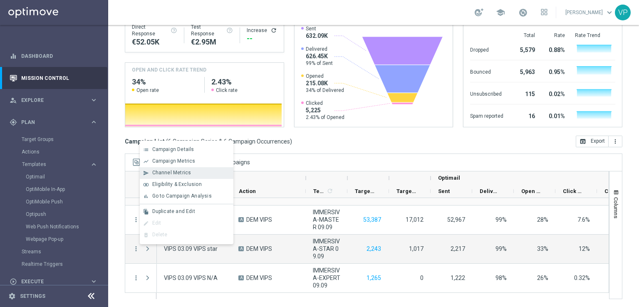
click at [172, 173] on span "Channel Metrics" at bounding box center [171, 173] width 39 height 6
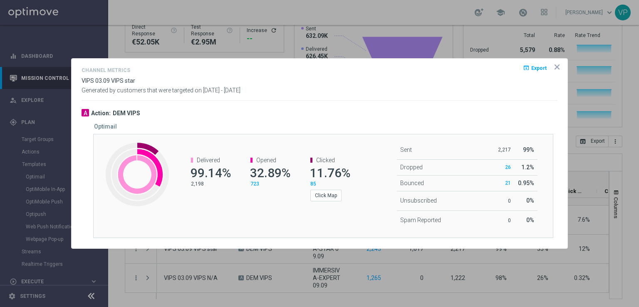
click at [539, 66] on span "Export" at bounding box center [539, 68] width 15 height 6
click at [558, 67] on icon "icon" at bounding box center [557, 67] width 4 height 4
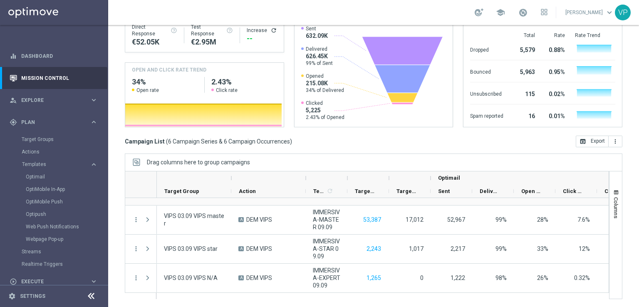
scroll to position [126, 0]
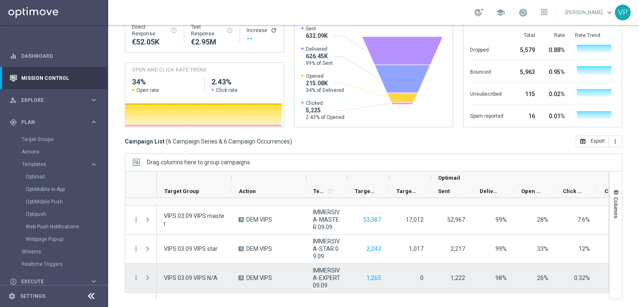
click at [131, 274] on div "more_vert" at bounding box center [132, 278] width 15 height 29
click at [132, 278] on icon "more_vert" at bounding box center [135, 277] width 7 height 7
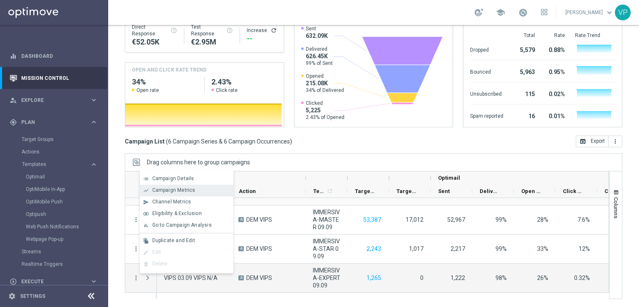
click at [188, 191] on span "Campaign Metrics" at bounding box center [173, 190] width 43 height 6
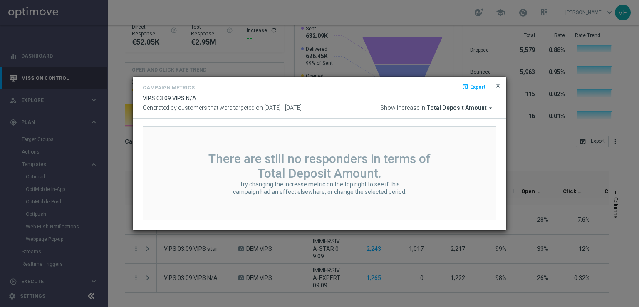
click at [500, 85] on span "close" at bounding box center [498, 85] width 7 height 7
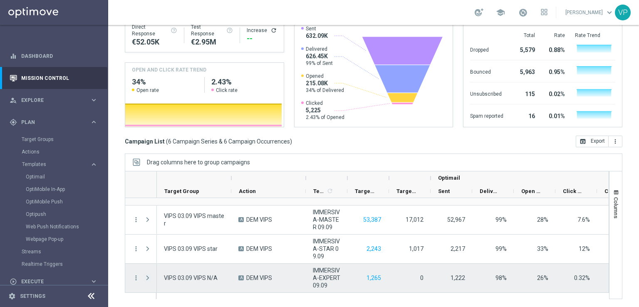
click at [148, 279] on span "Press SPACE to select this row." at bounding box center [147, 278] width 7 height 7
click at [137, 277] on icon "more_vert" at bounding box center [135, 277] width 7 height 7
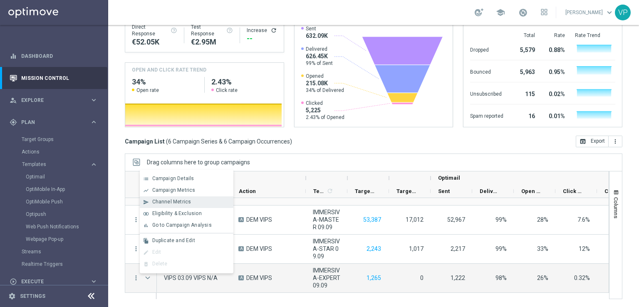
click at [193, 205] on div "send Channel Metrics" at bounding box center [187, 202] width 94 height 12
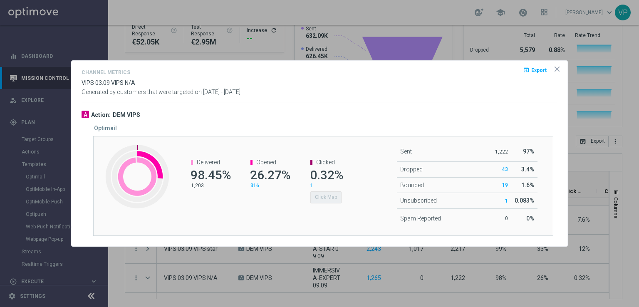
drag, startPoint x: 533, startPoint y: 72, endPoint x: 539, endPoint y: 74, distance: 6.1
click at [536, 72] on span "Export" at bounding box center [539, 70] width 15 height 6
click at [560, 67] on icon "icon" at bounding box center [557, 69] width 8 height 8
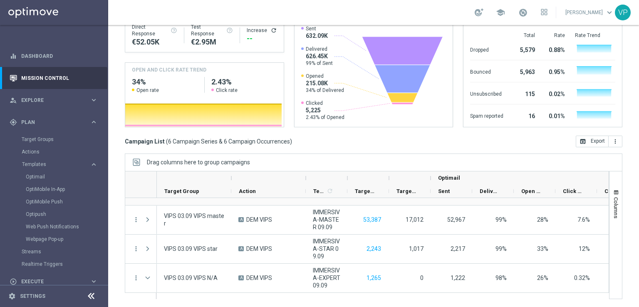
scroll to position [0, 0]
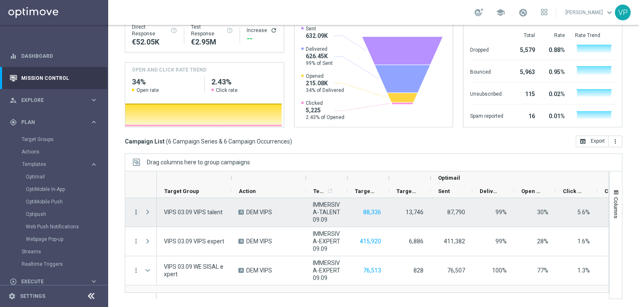
click at [133, 211] on icon "more_vert" at bounding box center [135, 212] width 7 height 7
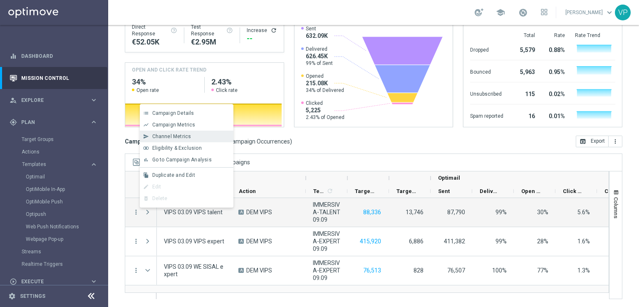
click at [184, 133] on div "send Channel Metrics" at bounding box center [187, 137] width 94 height 12
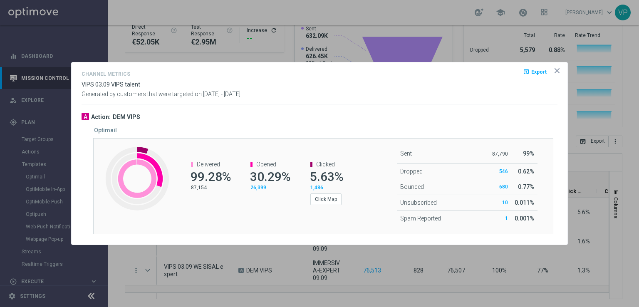
click at [557, 72] on icon "icon" at bounding box center [557, 71] width 8 height 8
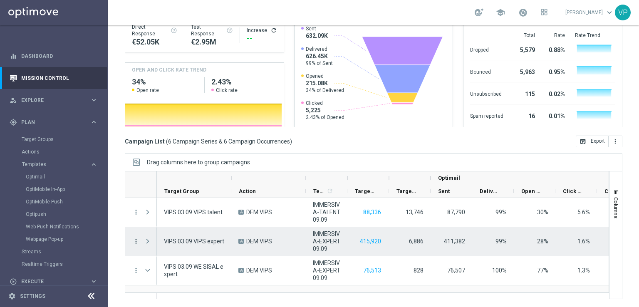
click at [132, 240] on icon "more_vert" at bounding box center [135, 241] width 7 height 7
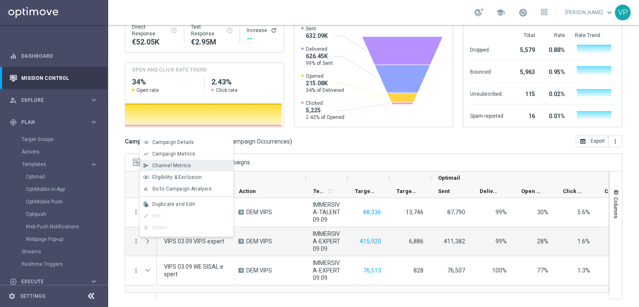
click at [162, 165] on span "Channel Metrics" at bounding box center [171, 166] width 39 height 6
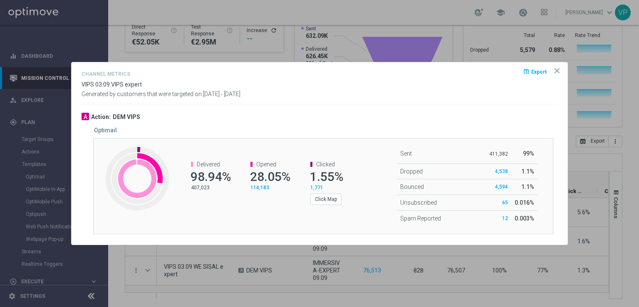
click at [558, 70] on icon "icon" at bounding box center [557, 71] width 4 height 4
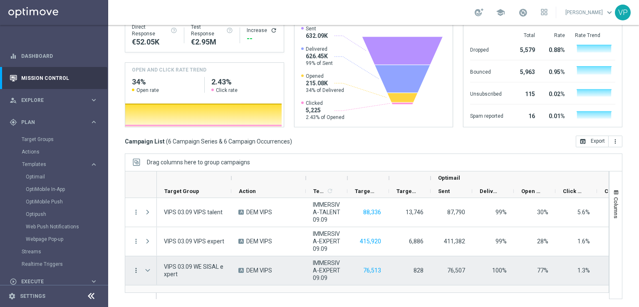
click at [135, 270] on icon "more_vert" at bounding box center [135, 270] width 7 height 7
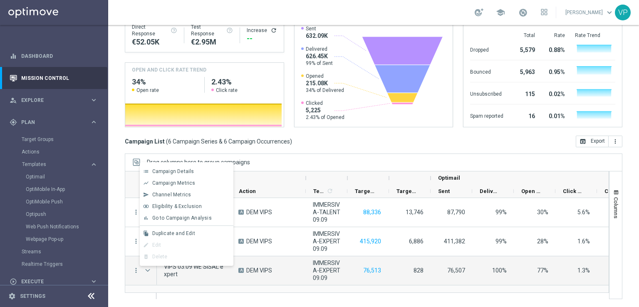
click at [118, 190] on div "Mission Control add Campaign today 03 Sep 2025 - 03 Sep 2025 arrow_back arrow_f…" at bounding box center [373, 166] width 531 height 282
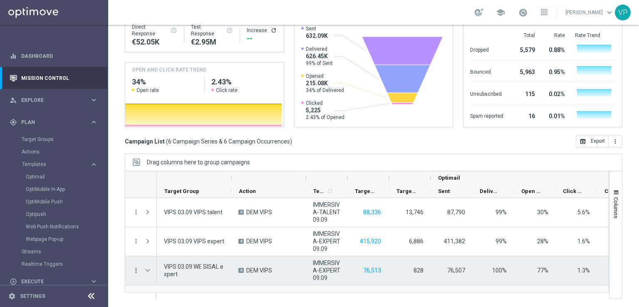
click at [137, 269] on icon "more_vert" at bounding box center [135, 270] width 7 height 7
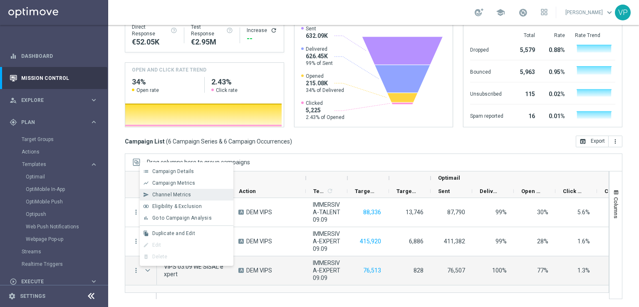
click at [173, 193] on span "Channel Metrics" at bounding box center [171, 195] width 39 height 6
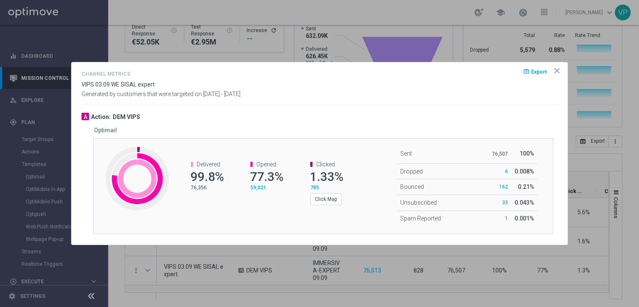
click at [559, 73] on icon "icon" at bounding box center [557, 71] width 4 height 4
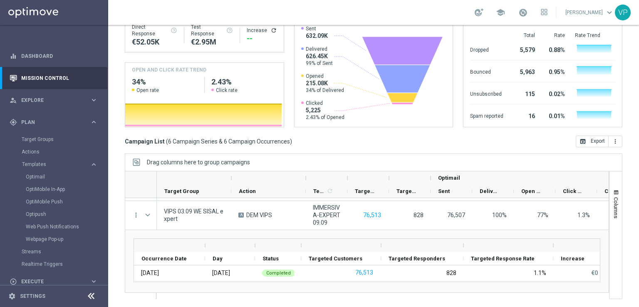
scroll to position [46, 0]
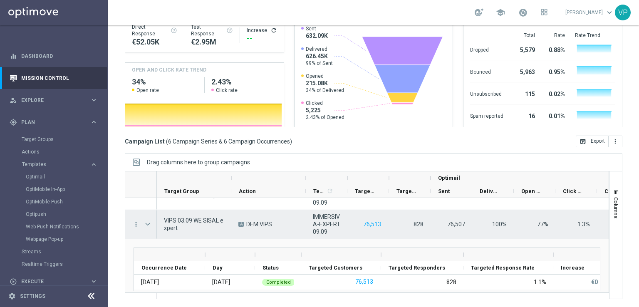
click at [149, 225] on span "Press SPACE to select this row." at bounding box center [147, 224] width 7 height 7
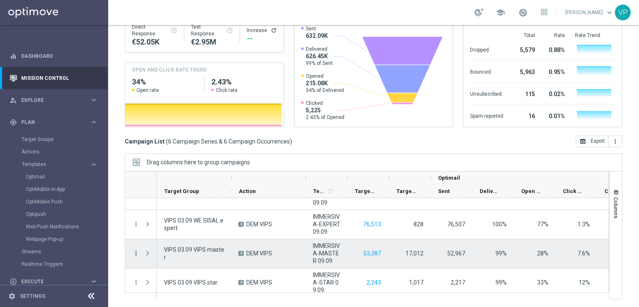
click at [135, 253] on icon "more_vert" at bounding box center [135, 253] width 7 height 7
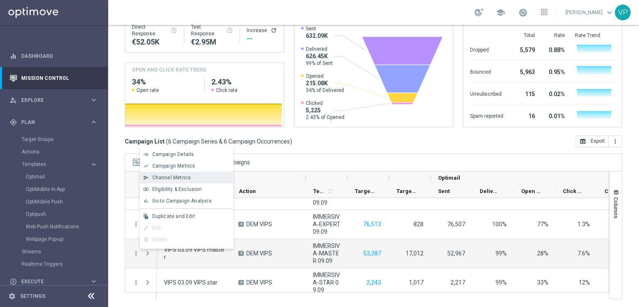
click at [186, 181] on div "send Channel Metrics" at bounding box center [187, 178] width 94 height 12
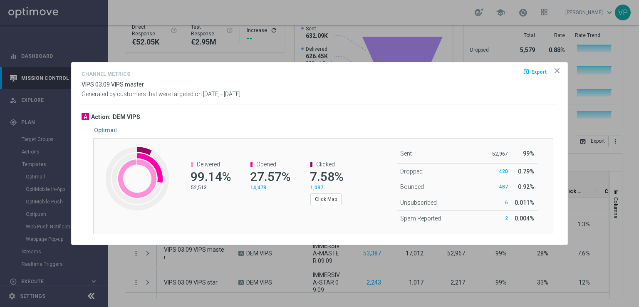
click at [557, 68] on icon "icon" at bounding box center [557, 71] width 8 height 8
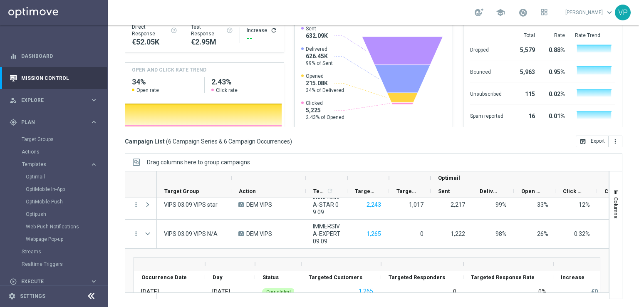
scroll to position [147, 0]
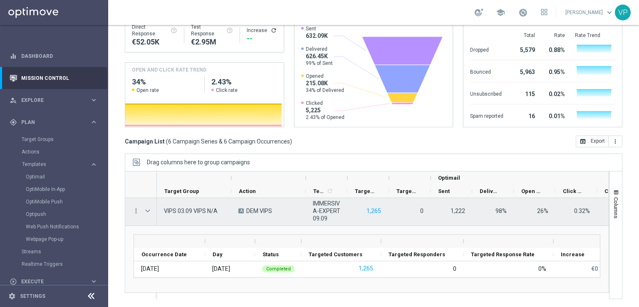
click at [149, 210] on span "Press SPACE to select this row." at bounding box center [147, 211] width 7 height 7
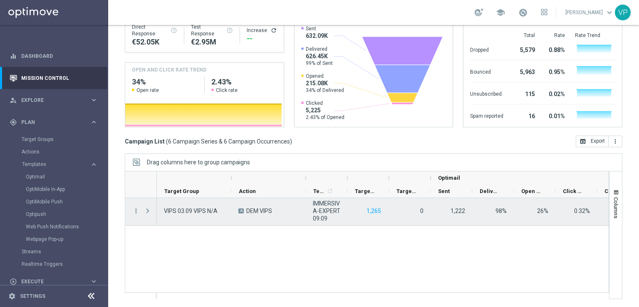
scroll to position [80, 0]
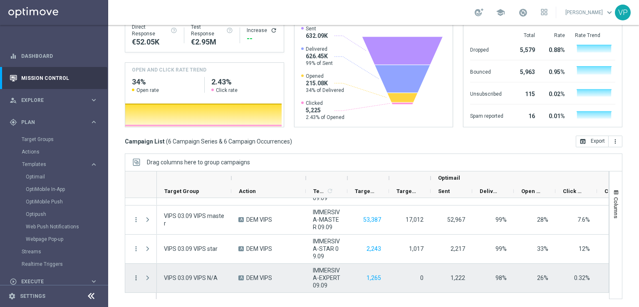
click at [137, 276] on icon "more_vert" at bounding box center [135, 277] width 7 height 7
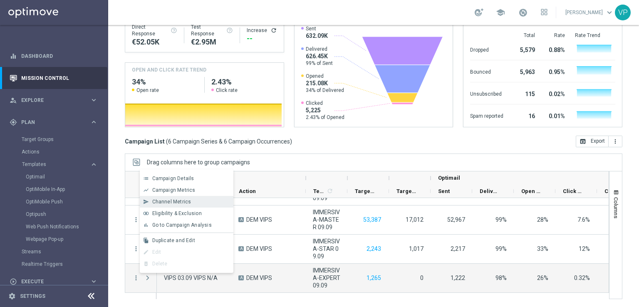
click at [157, 204] on span "Channel Metrics" at bounding box center [171, 202] width 39 height 6
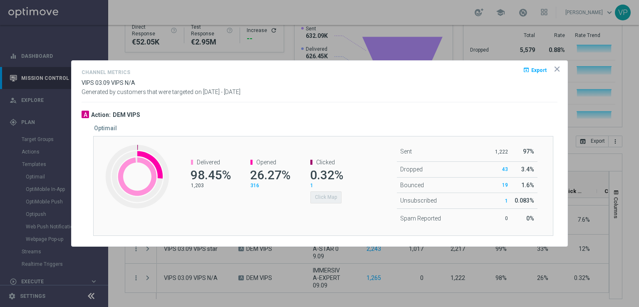
click at [271, 118] on div "A Action: DEM VIPS" at bounding box center [320, 115] width 476 height 8
drag, startPoint x: 271, startPoint y: 118, endPoint x: 226, endPoint y: 119, distance: 44.6
drag, startPoint x: 226, startPoint y: 119, endPoint x: 501, endPoint y: 177, distance: 280.3
click at [560, 69] on icon "icon" at bounding box center [557, 69] width 8 height 8
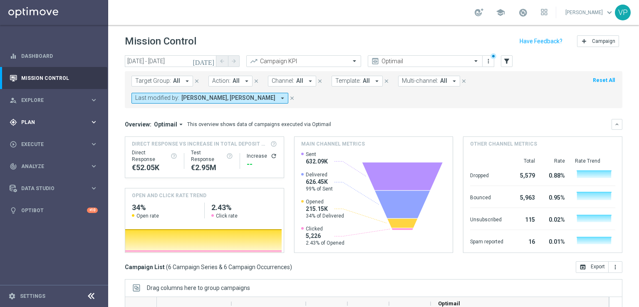
click at [74, 120] on span "Plan" at bounding box center [55, 122] width 69 height 5
click at [43, 162] on span "Templates" at bounding box center [52, 164] width 60 height 5
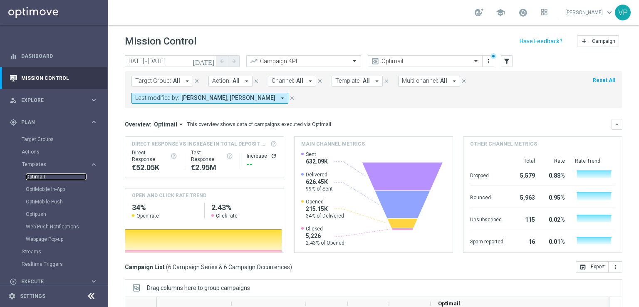
click at [42, 175] on link "Optimail" at bounding box center [56, 177] width 61 height 7
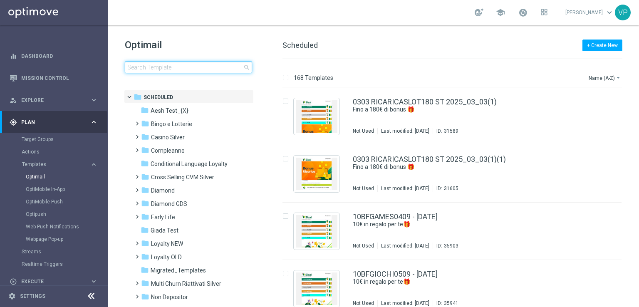
click at [221, 65] on input at bounding box center [188, 68] width 127 height 12
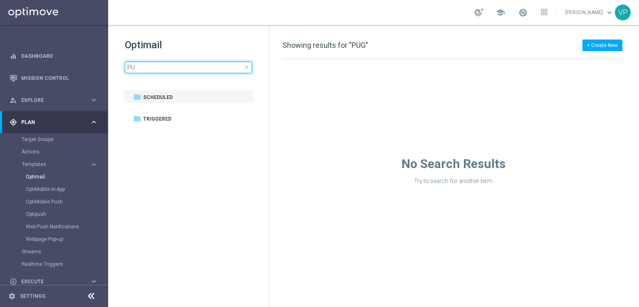
type input "P"
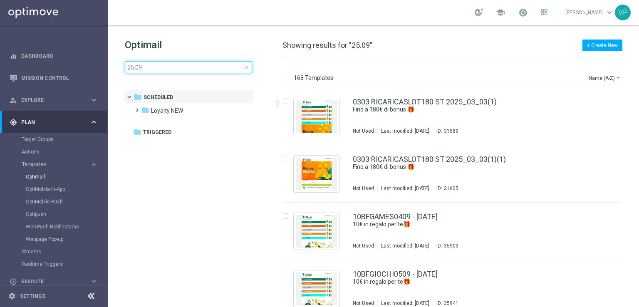
type input "25.09"
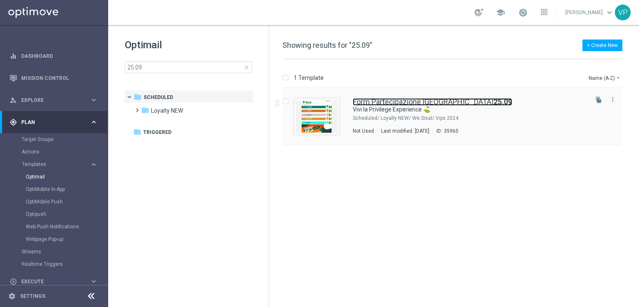
click at [494, 104] on b "25.09" at bounding box center [503, 101] width 19 height 9
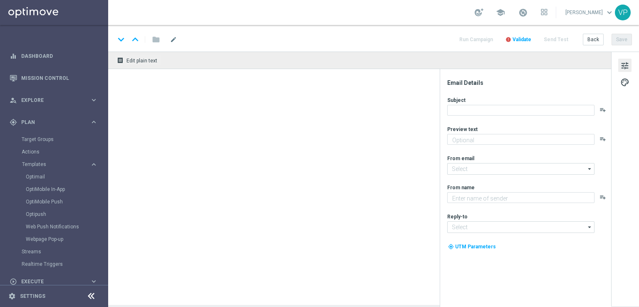
type textarea "Il tuo pomeriggio speciale in Valle D'Itria"
type input "[EMAIL_ADDRESS][DOMAIN_NAME]"
type textarea "Sisal"
type input "[EMAIL_ADDRESS][DOMAIN_NAME]"
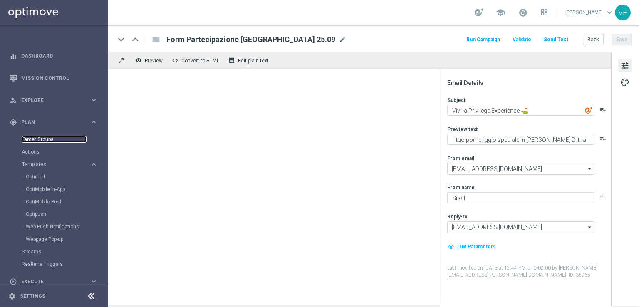
click at [37, 140] on link "Target Groups" at bounding box center [54, 139] width 65 height 7
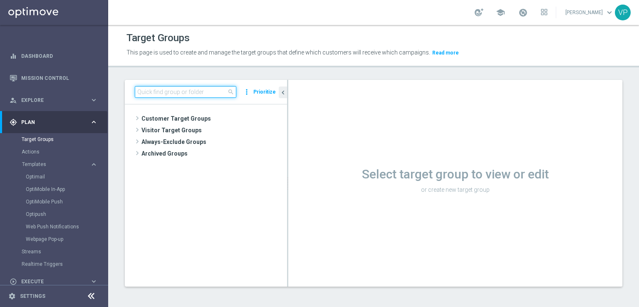
click at [206, 94] on input at bounding box center [186, 92] width 102 height 12
type input "puglia"
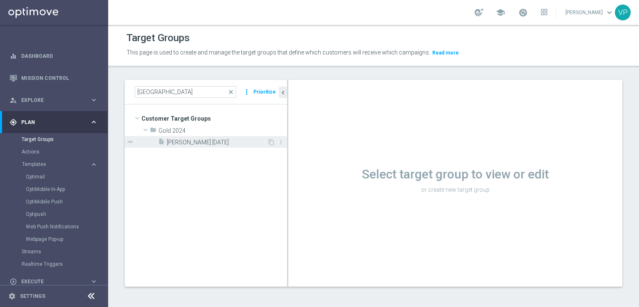
click at [235, 142] on span "[PERSON_NAME] [DATE]" at bounding box center [217, 142] width 100 height 7
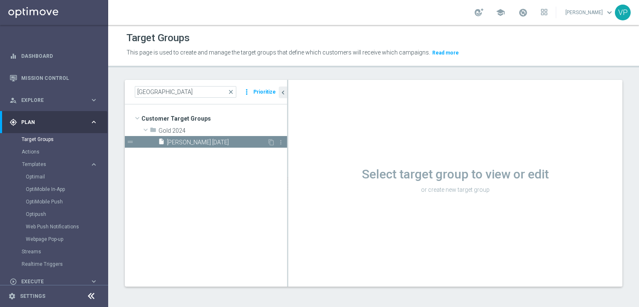
click at [204, 142] on span "[PERSON_NAME] [DATE]" at bounding box center [217, 142] width 100 height 7
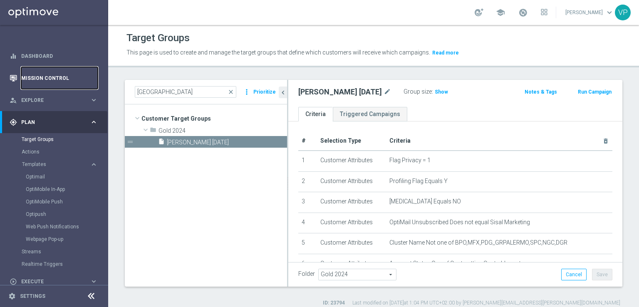
click at [54, 78] on link "Mission Control" at bounding box center [59, 78] width 77 height 22
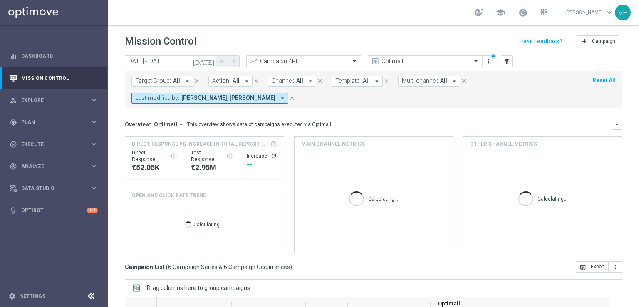
click at [279, 99] on icon "arrow_drop_down" at bounding box center [282, 97] width 7 height 7
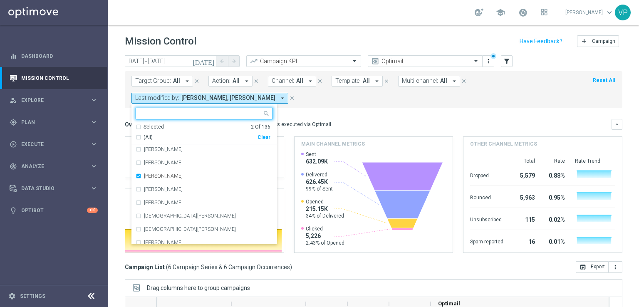
scroll to position [343, 0]
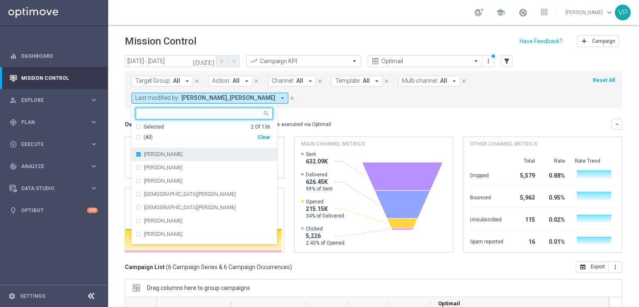
click at [140, 154] on div "Chiara Pigato" at bounding box center [204, 154] width 137 height 13
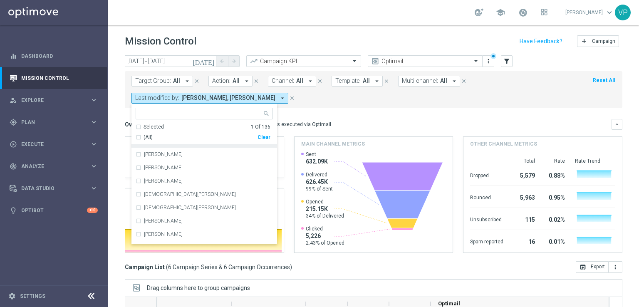
click at [314, 102] on form "Target Group: All arrow_drop_down close Action: All arrow_drop_down close Chann…" at bounding box center [356, 90] width 448 height 28
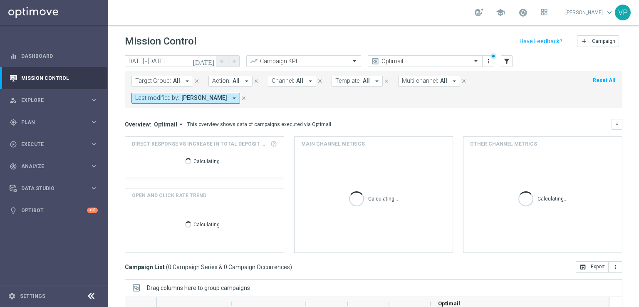
click at [209, 58] on icon "[DATE]" at bounding box center [204, 60] width 22 height 7
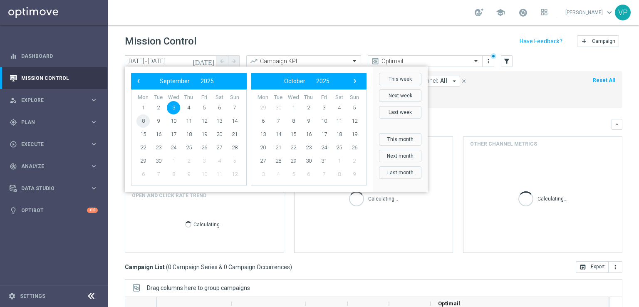
click at [141, 121] on span "8" at bounding box center [143, 120] width 13 height 13
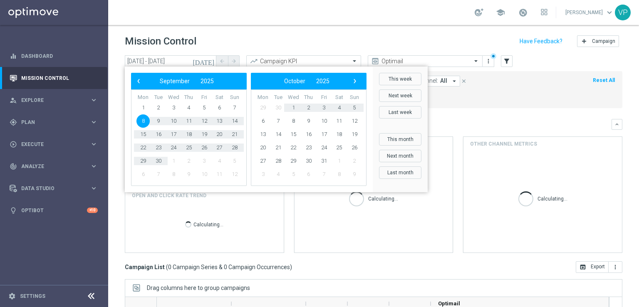
click at [472, 117] on mini-dashboard "Overview: Optimail arrow_drop_down This overview shows data of campaigns execut…" at bounding box center [374, 184] width 498 height 153
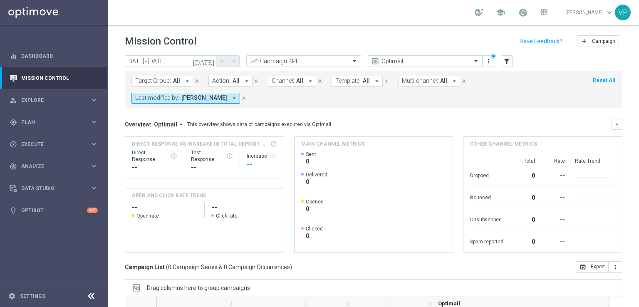
click at [210, 62] on icon "[DATE]" at bounding box center [204, 60] width 22 height 7
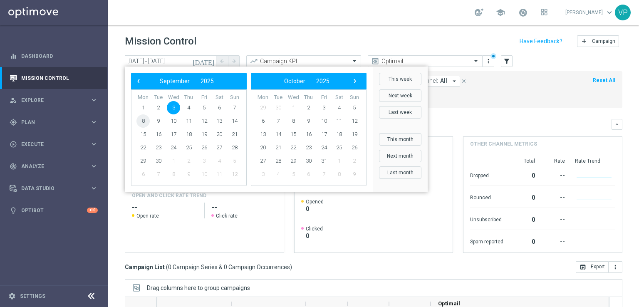
click at [142, 121] on span "8" at bounding box center [143, 120] width 13 height 13
type input "[DATE] - [DATE]"
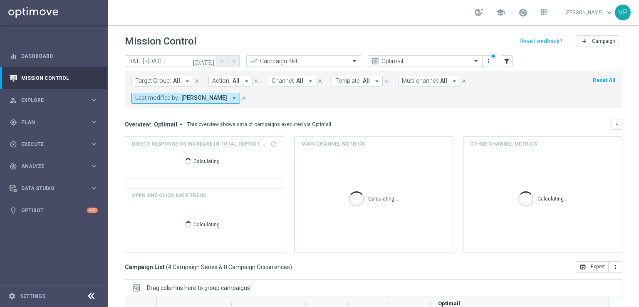
scroll to position [126, 0]
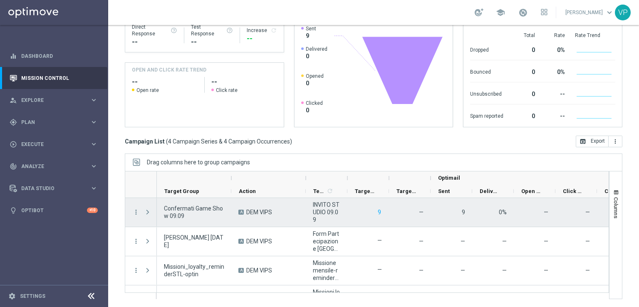
click at [149, 213] on span "Press SPACE to select this row." at bounding box center [147, 212] width 7 height 7
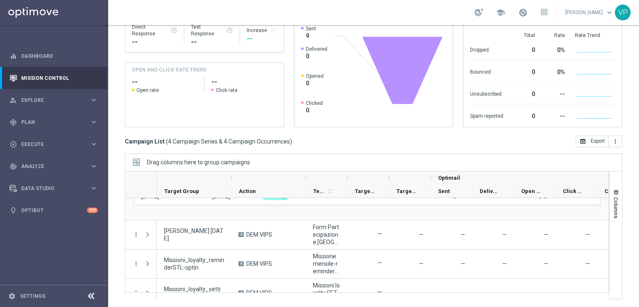
scroll to position [73, 0]
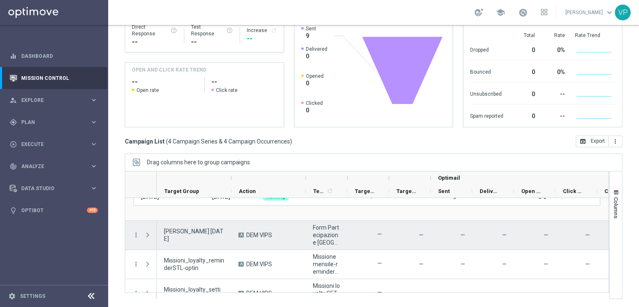
click at [148, 232] on span "Press SPACE to select this row." at bounding box center [147, 235] width 7 height 7
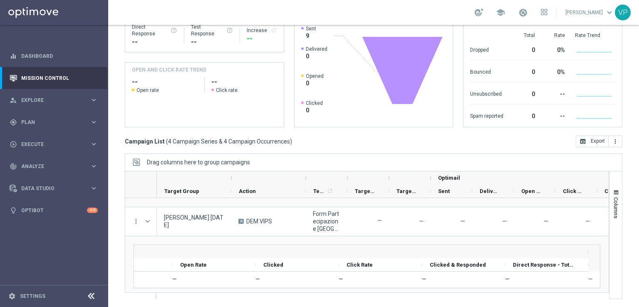
scroll to position [0, 0]
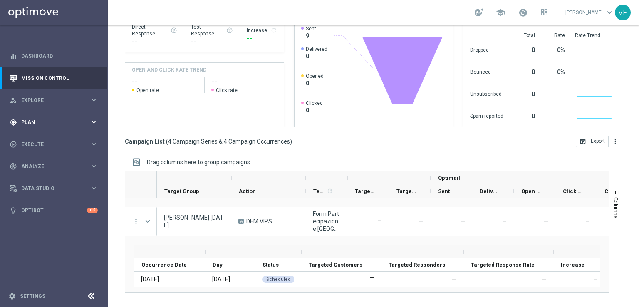
drag, startPoint x: 88, startPoint y: 120, endPoint x: 74, endPoint y: 115, distance: 15.4
click at [74, 115] on div "gps_fixed Plan keyboard_arrow_right" at bounding box center [53, 122] width 107 height 22
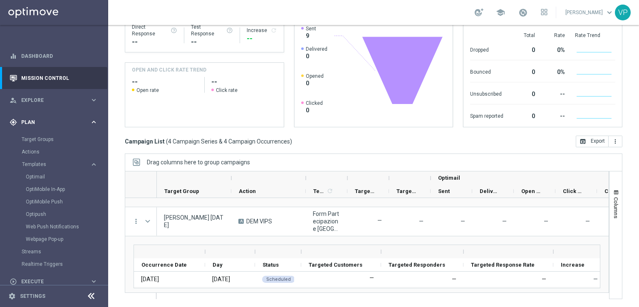
click at [74, 115] on div "gps_fixed Plan keyboard_arrow_right" at bounding box center [53, 122] width 107 height 22
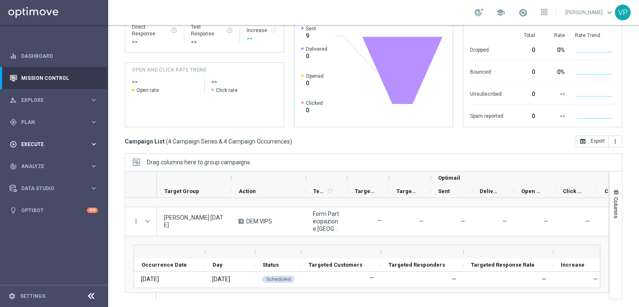
click at [36, 141] on div "play_circle_outline Execute" at bounding box center [50, 144] width 80 height 7
click at [88, 126] on div "gps_fixed Plan keyboard_arrow_right" at bounding box center [53, 122] width 107 height 22
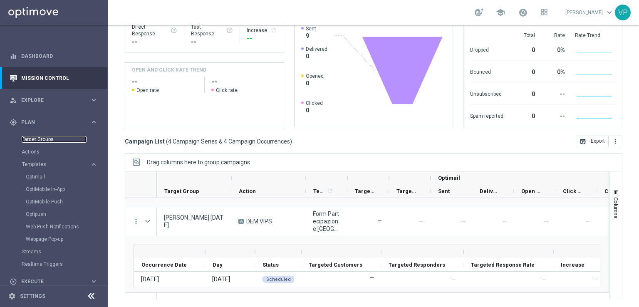
click at [43, 141] on link "Target Groups" at bounding box center [54, 139] width 65 height 7
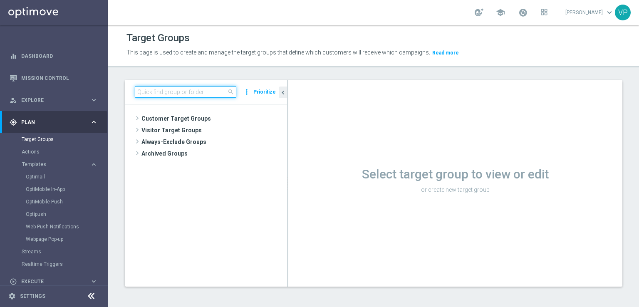
click at [169, 89] on input at bounding box center [186, 92] width 102 height 12
type input "25.09"
click at [199, 94] on input "25.09" at bounding box center [186, 92] width 102 height 12
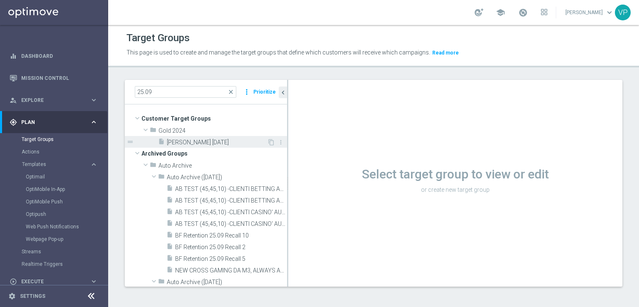
click at [211, 137] on div "insert_drive_file WS Puglia 25.09.25" at bounding box center [212, 142] width 109 height 12
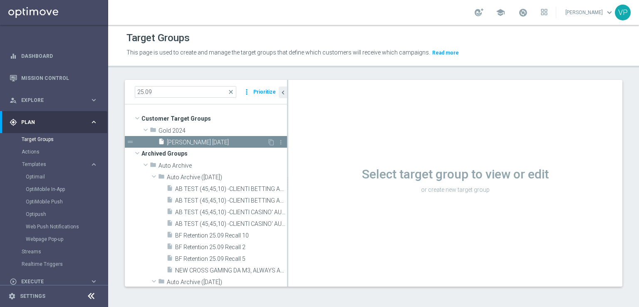
click at [216, 144] on span "[PERSON_NAME] [DATE]" at bounding box center [217, 142] width 100 height 7
click at [216, 144] on span "WS Puglia 25.09.25" at bounding box center [217, 142] width 100 height 7
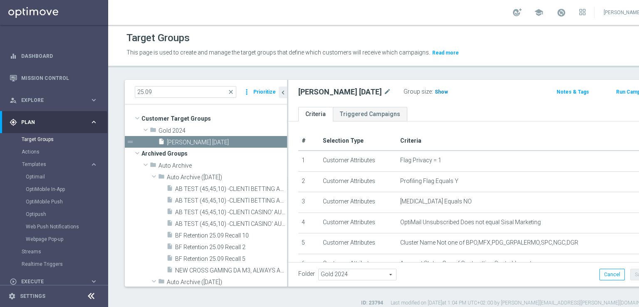
click at [435, 90] on span "Show" at bounding box center [441, 92] width 13 height 6
click at [435, 90] on span "710" at bounding box center [440, 93] width 10 height 8
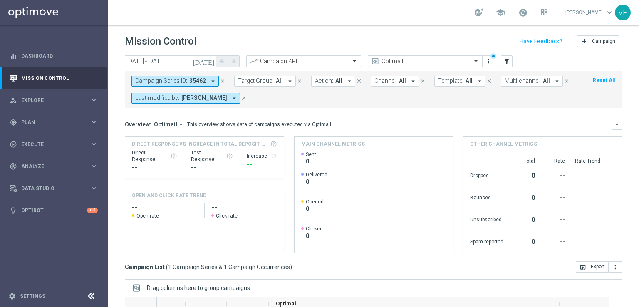
click at [210, 62] on icon "[DATE]" at bounding box center [204, 60] width 22 height 7
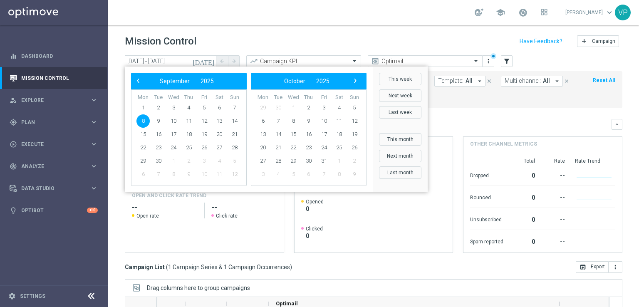
click at [148, 119] on span "8" at bounding box center [143, 120] width 13 height 13
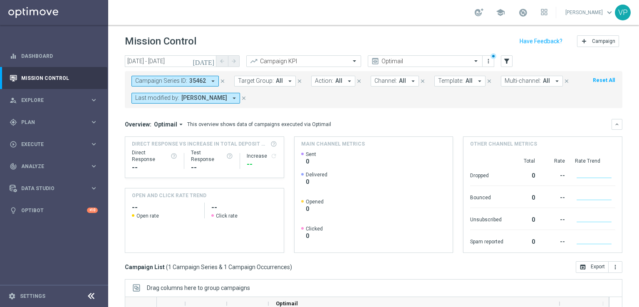
click at [425, 139] on div "Main channel metrics" at bounding box center [374, 144] width 159 height 14
click at [392, 112] on mini-dashboard "Overview: Optimail arrow_drop_down This overview shows data of campaigns execut…" at bounding box center [374, 184] width 498 height 153
click at [275, 44] on div "Mission Control add Campaign" at bounding box center [374, 41] width 498 height 16
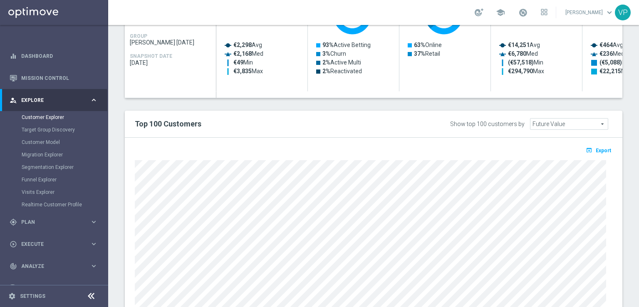
scroll to position [477, 0]
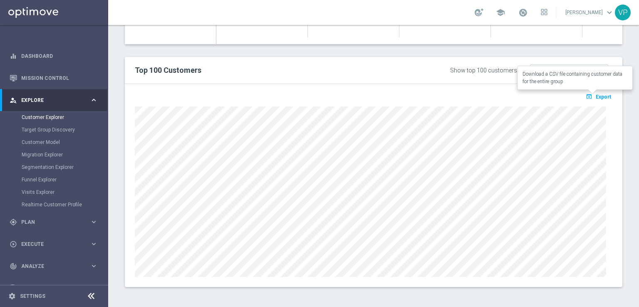
click at [596, 97] on span "Export" at bounding box center [603, 97] width 15 height 6
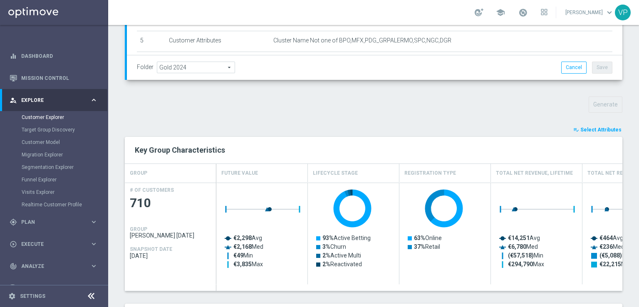
scroll to position [0, 0]
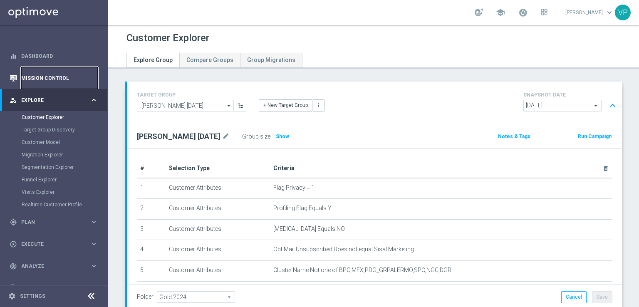
click at [37, 76] on link "Mission Control" at bounding box center [59, 78] width 77 height 22
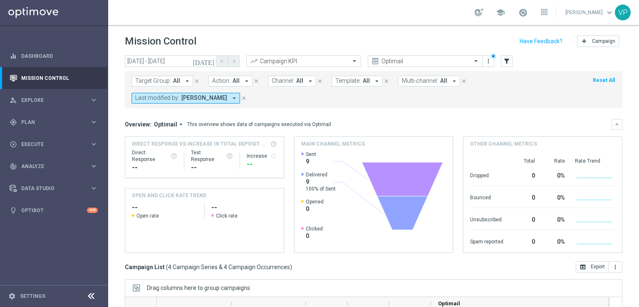
click at [233, 100] on button "Last modified by: [PERSON_NAME] arrow_drop_down" at bounding box center [186, 98] width 109 height 11
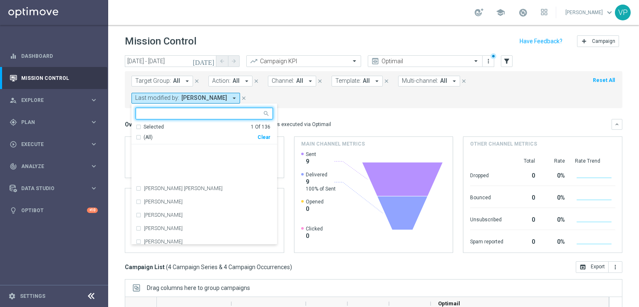
scroll to position [1712, 0]
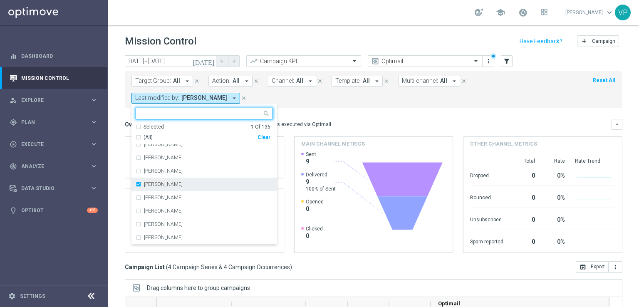
click at [143, 185] on div "[PERSON_NAME]" at bounding box center [204, 184] width 137 height 13
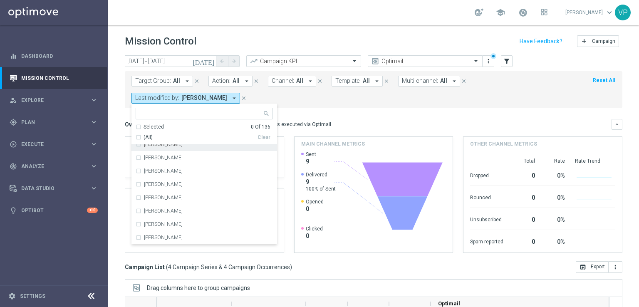
click at [203, 117] on input "text" at bounding box center [201, 113] width 122 height 7
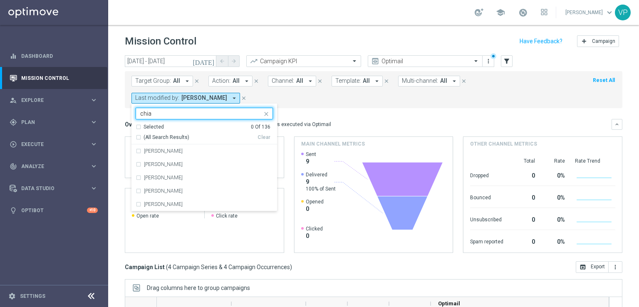
scroll to position [0, 0]
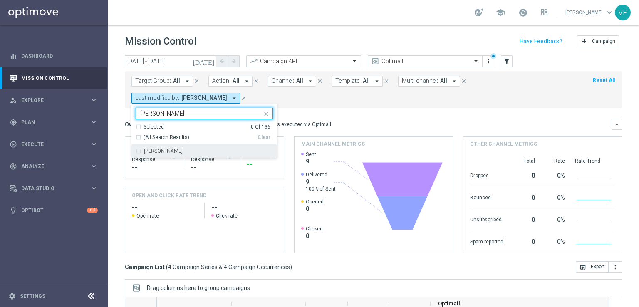
click at [189, 149] on div "[PERSON_NAME]" at bounding box center [208, 151] width 129 height 5
type input "[PERSON_NAME]"
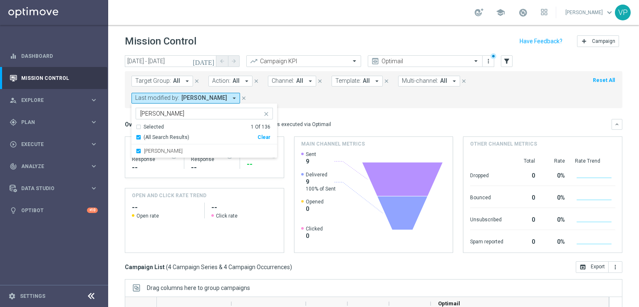
click at [333, 112] on mini-dashboard "Overview: Optimail arrow_drop_down This overview shows data of campaigns execut…" at bounding box center [374, 184] width 498 height 153
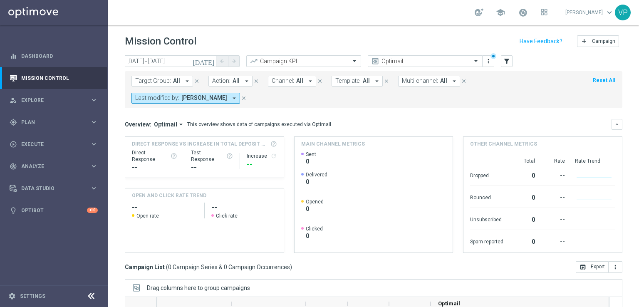
click at [209, 60] on icon "[DATE]" at bounding box center [204, 60] width 22 height 7
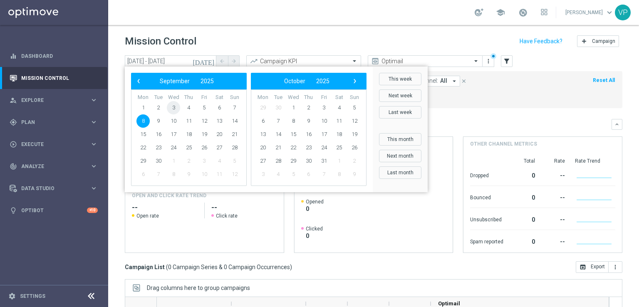
click at [172, 110] on span "3" at bounding box center [173, 107] width 13 height 13
click at [172, 109] on span "3" at bounding box center [173, 107] width 13 height 13
type input "[DATE] - [DATE]"
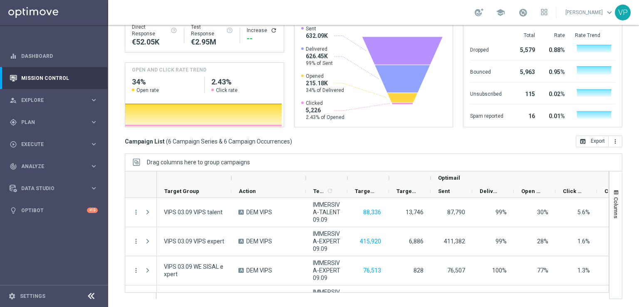
scroll to position [80, 0]
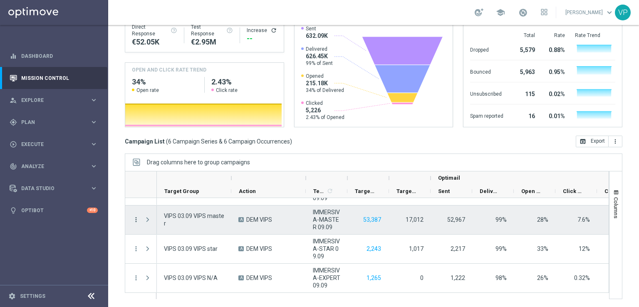
click at [135, 220] on icon "more_vert" at bounding box center [135, 219] width 7 height 7
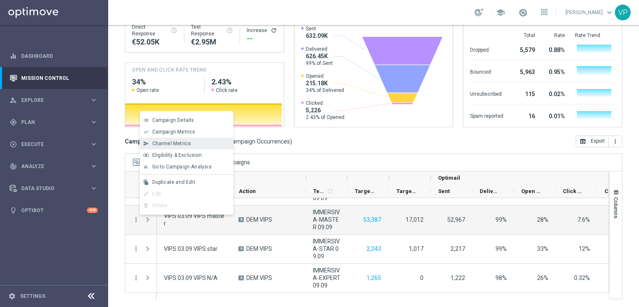
click at [165, 144] on span "Channel Metrics" at bounding box center [171, 144] width 39 height 6
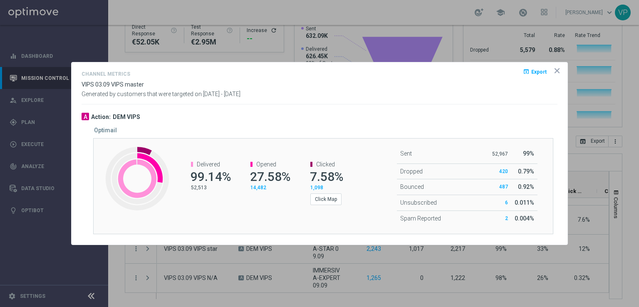
click at [287, 226] on div "Created with Highcharts 9.3.3 Delivered 99.14% 52,513 Opened 27.58% 14,482 Clic…" at bounding box center [323, 186] width 460 height 96
click at [555, 72] on icon "icon" at bounding box center [557, 71] width 8 height 8
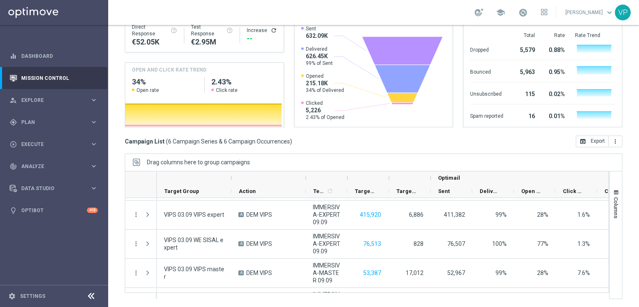
scroll to position [0, 0]
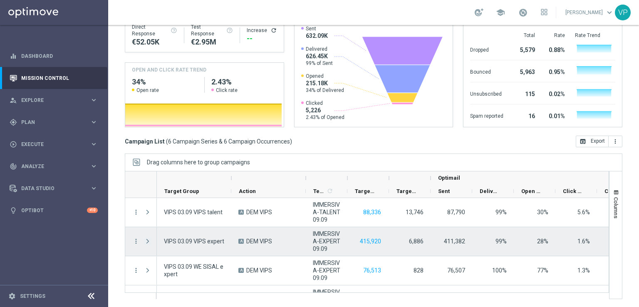
click at [149, 244] on span "Press SPACE to select this row." at bounding box center [147, 241] width 7 height 7
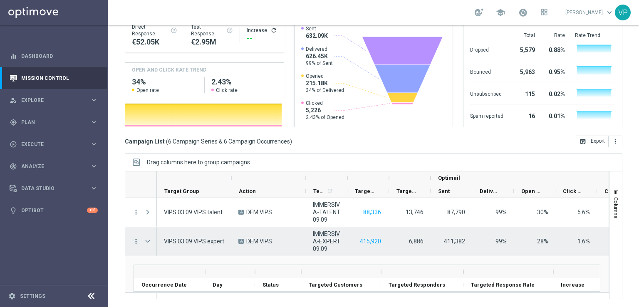
click at [138, 240] on icon "more_vert" at bounding box center [135, 241] width 7 height 7
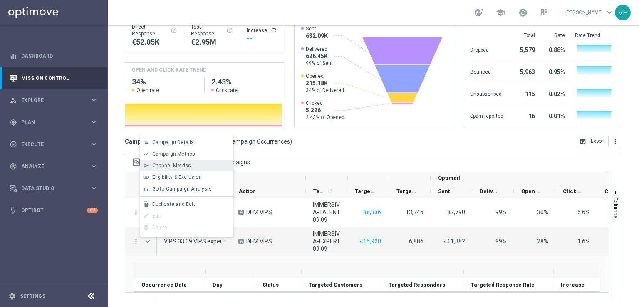
click at [179, 166] on span "Channel Metrics" at bounding box center [171, 166] width 39 height 6
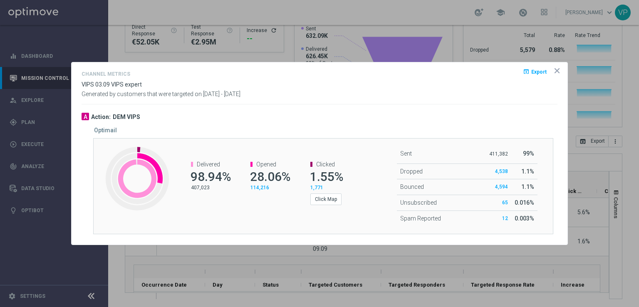
click at [560, 70] on icon "icon" at bounding box center [557, 71] width 8 height 8
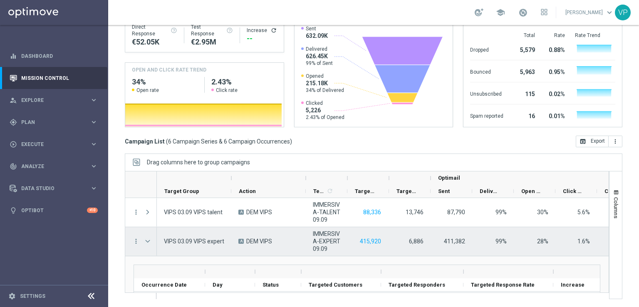
click at [149, 242] on span "Press SPACE to select this row." at bounding box center [147, 241] width 7 height 7
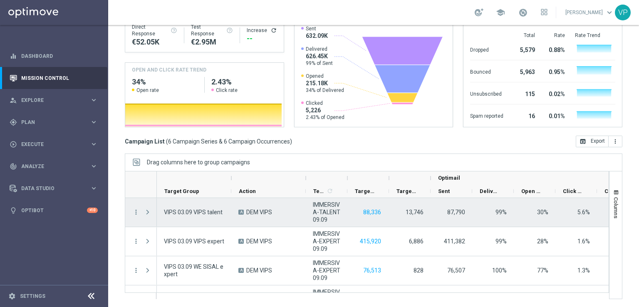
click at [148, 209] on span "Press SPACE to select this row." at bounding box center [147, 212] width 7 height 7
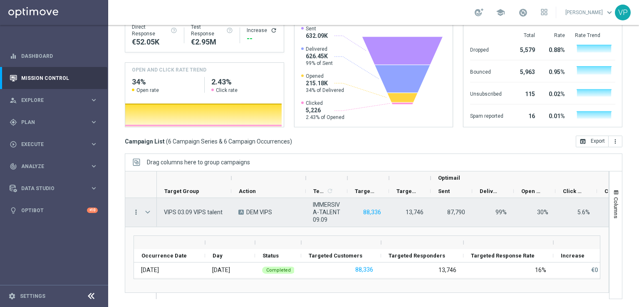
click at [133, 211] on icon "more_vert" at bounding box center [135, 212] width 7 height 7
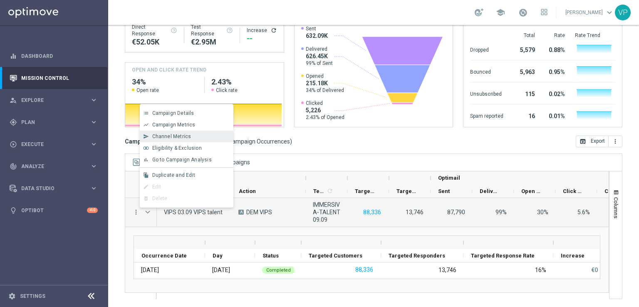
click at [192, 133] on div "send Channel Metrics" at bounding box center [187, 137] width 94 height 12
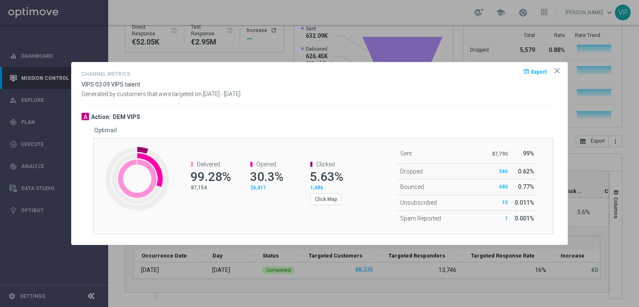
click at [559, 72] on icon "icon" at bounding box center [557, 71] width 8 height 8
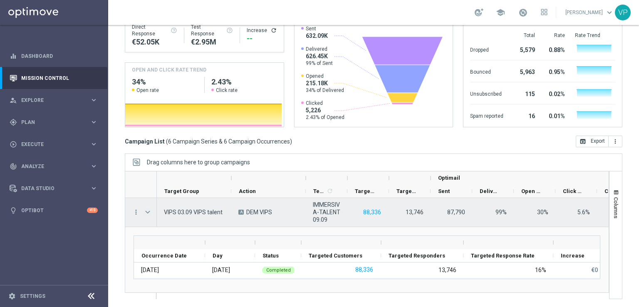
click at [149, 214] on span "Press SPACE to select this row." at bounding box center [147, 212] width 7 height 7
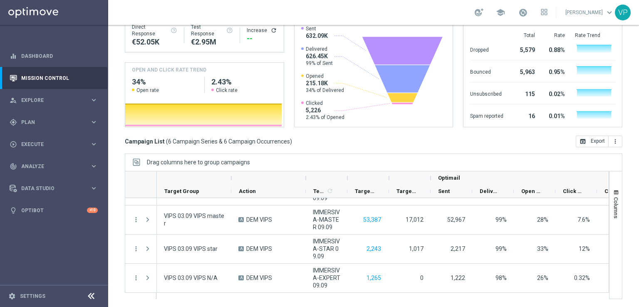
scroll to position [80, 0]
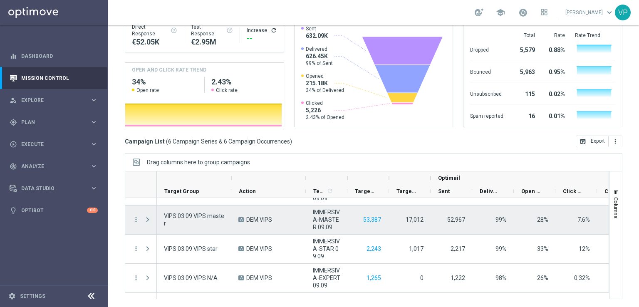
click at [149, 217] on span "Press SPACE to select this row." at bounding box center [147, 219] width 7 height 7
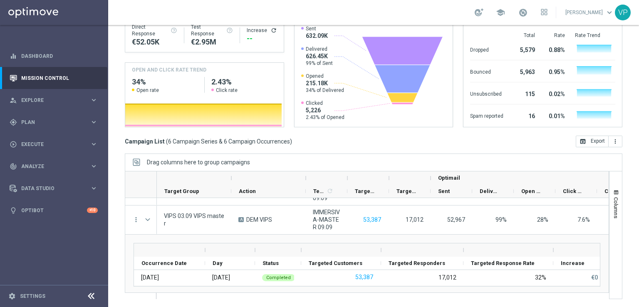
scroll to position [0, 0]
